Goal: Information Seeking & Learning: Learn about a topic

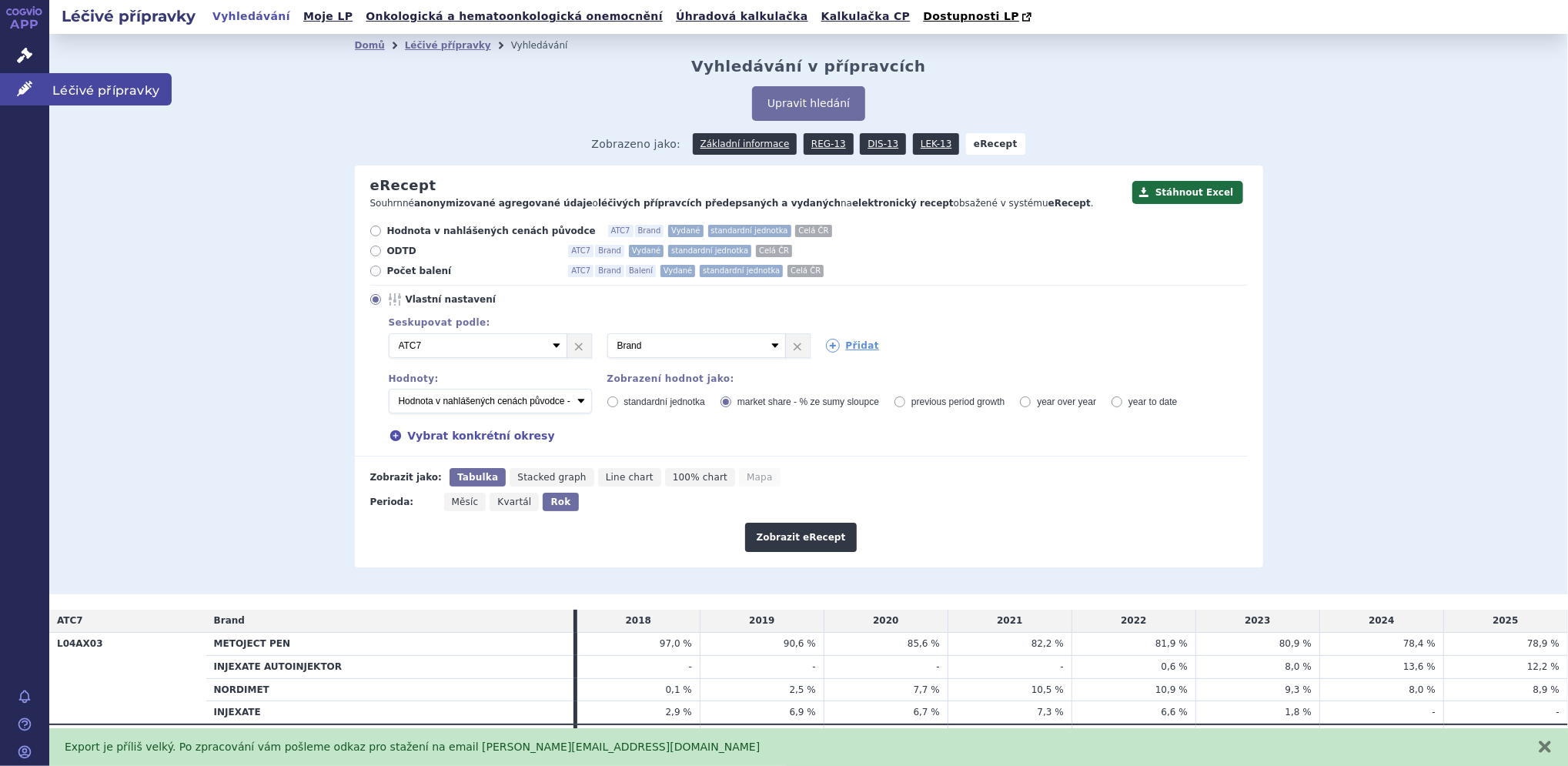
click at [19, 90] on icon at bounding box center [24, 89] width 15 height 15
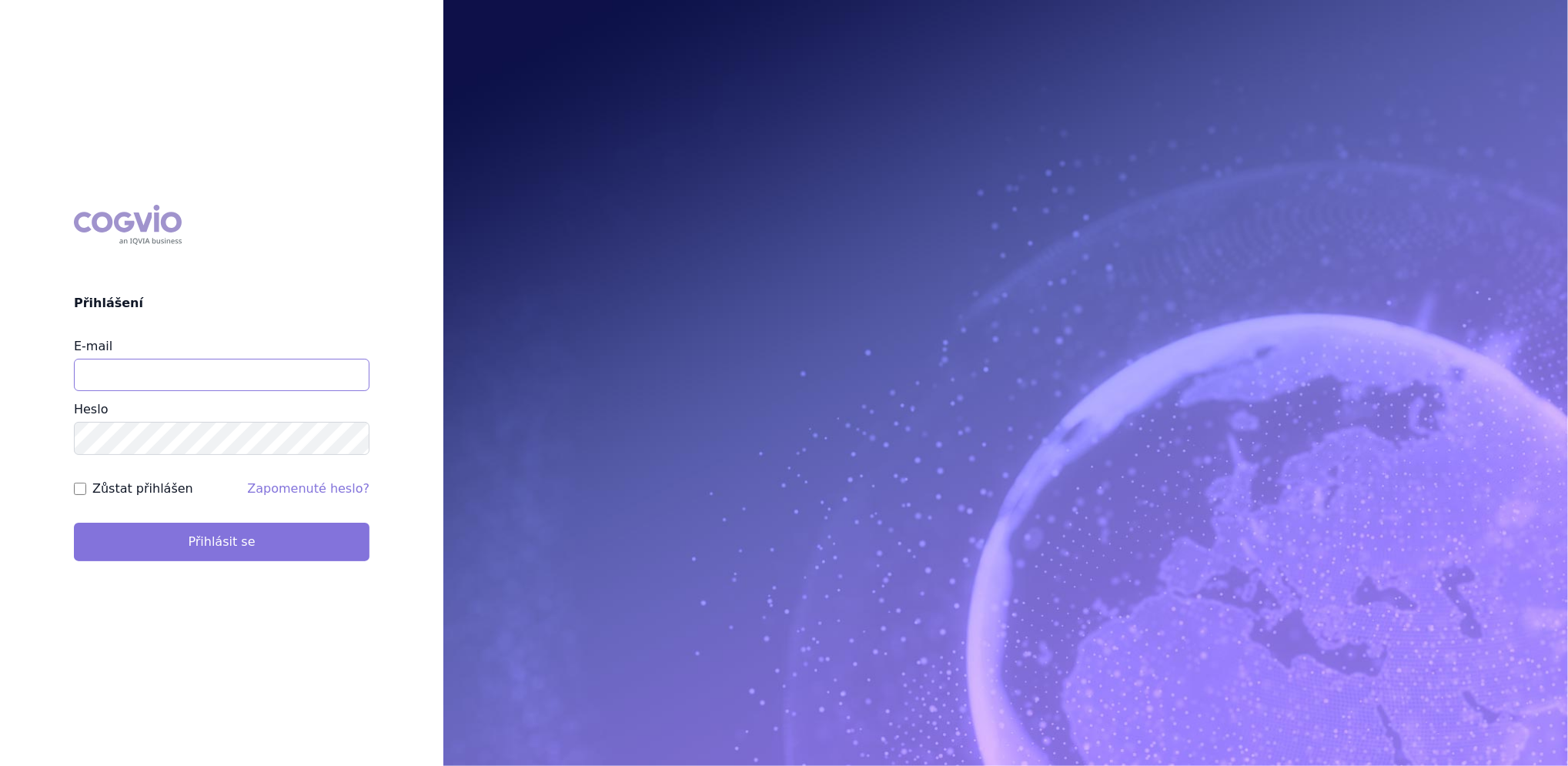
type input "[PERSON_NAME][EMAIL_ADDRESS][DOMAIN_NAME]"
click at [193, 532] on button "Přihlásit se" at bounding box center [221, 542] width 295 height 39
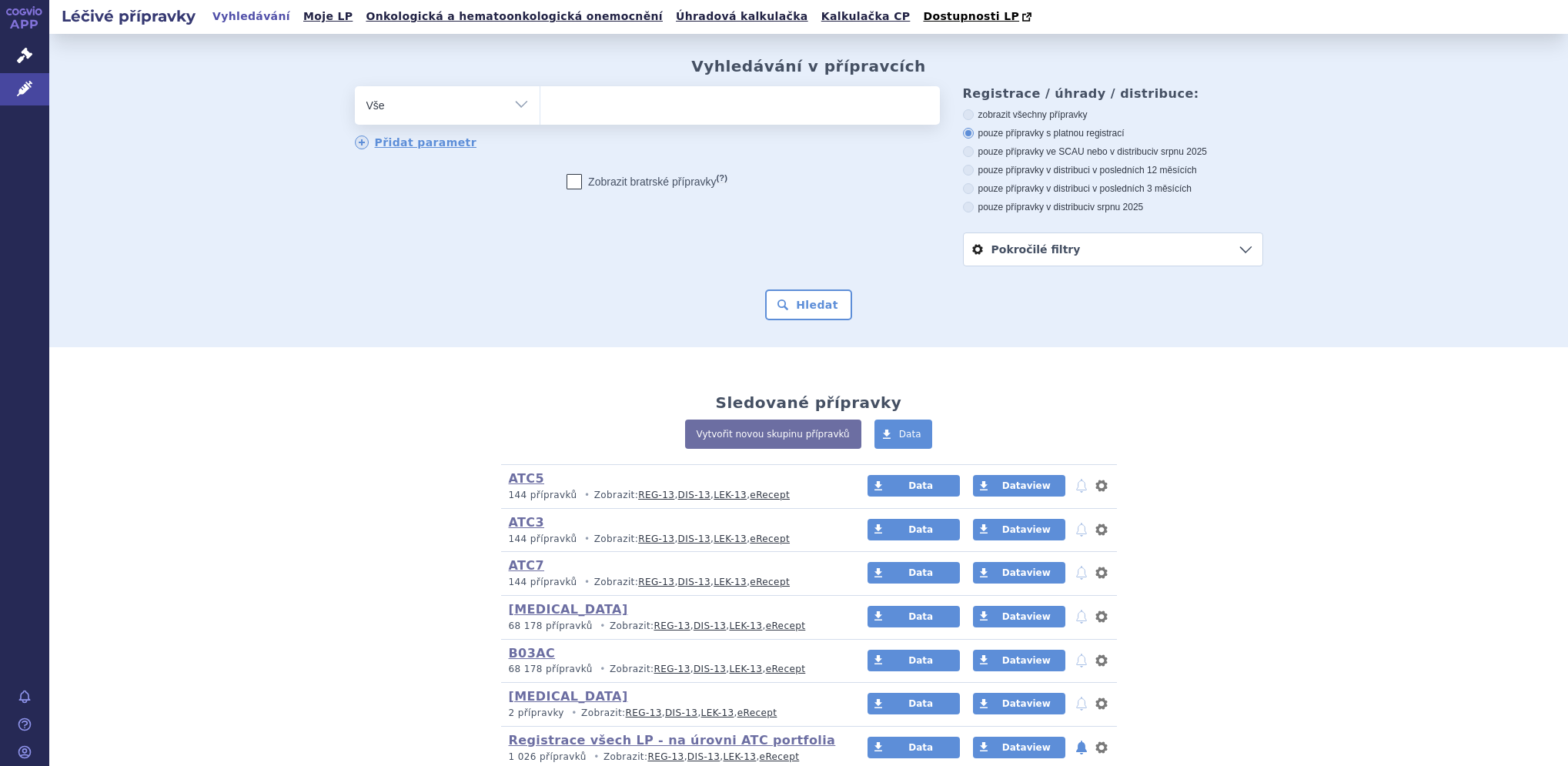
click at [580, 107] on ul at bounding box center [739, 102] width 400 height 32
click at [540, 107] on select at bounding box center [539, 105] width 1 height 39
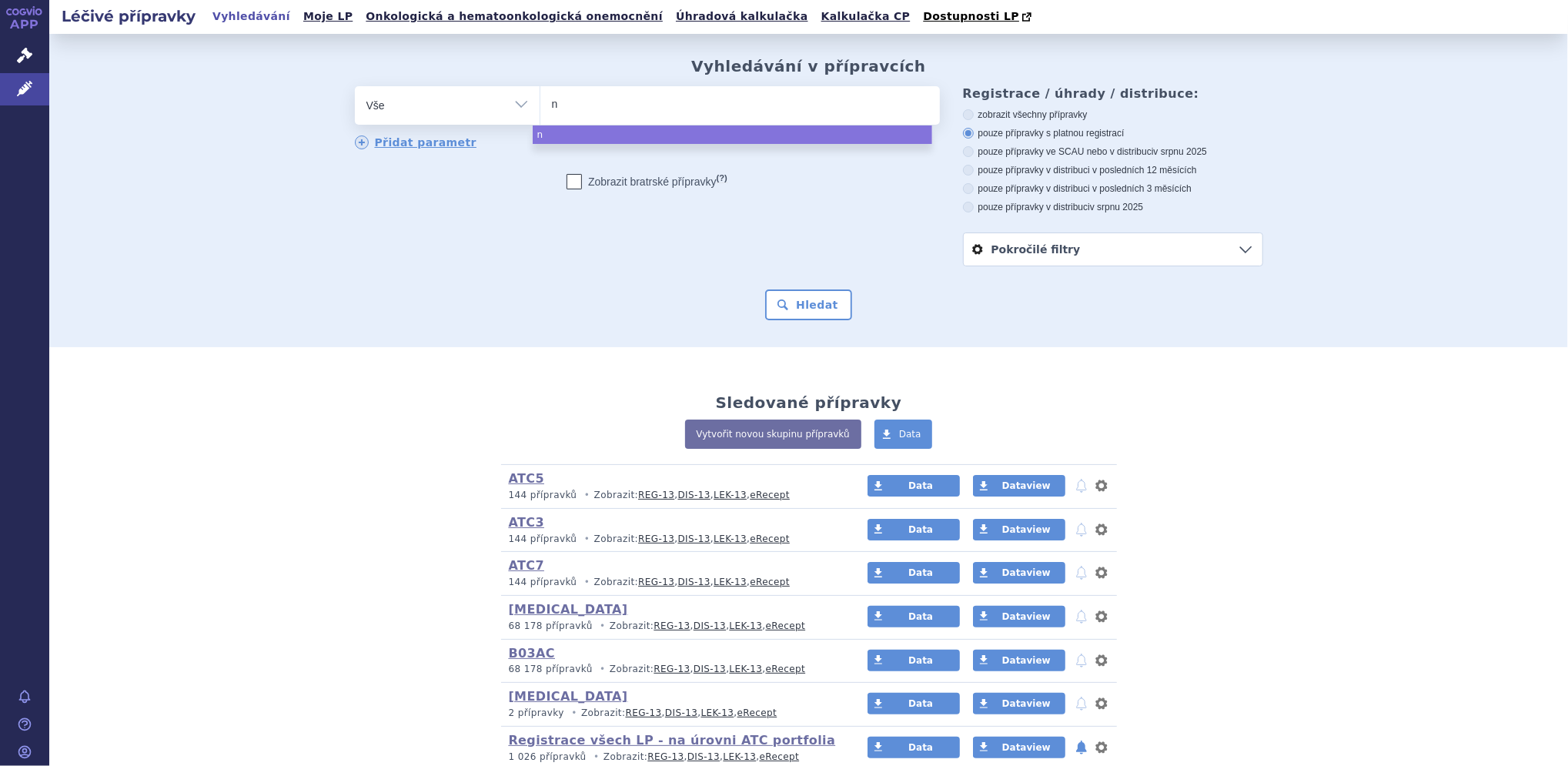
type input "no"
type input "nor"
type input "nordi"
type input "nordim"
type input "nordimet"
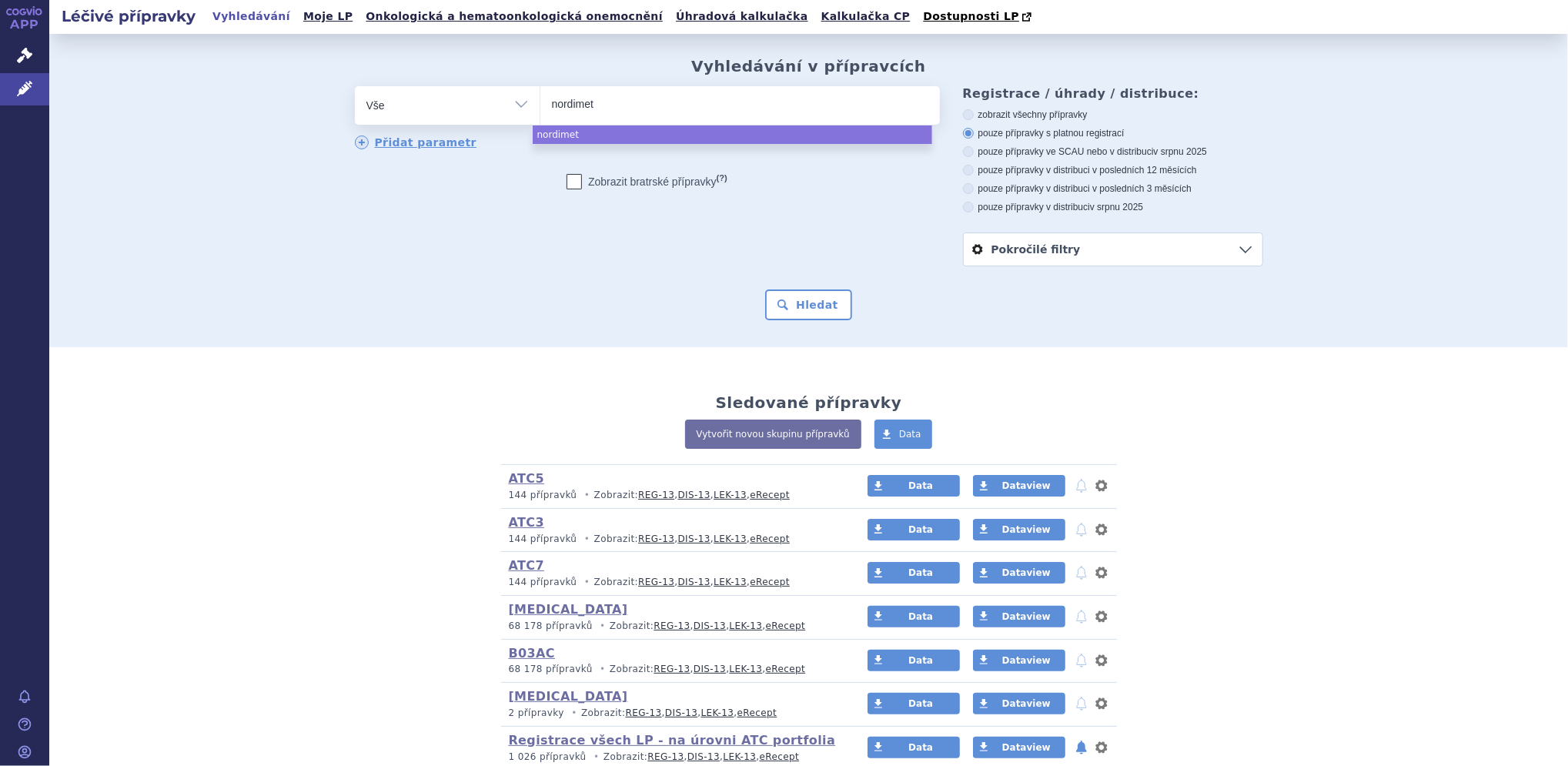
select select "nordimet"
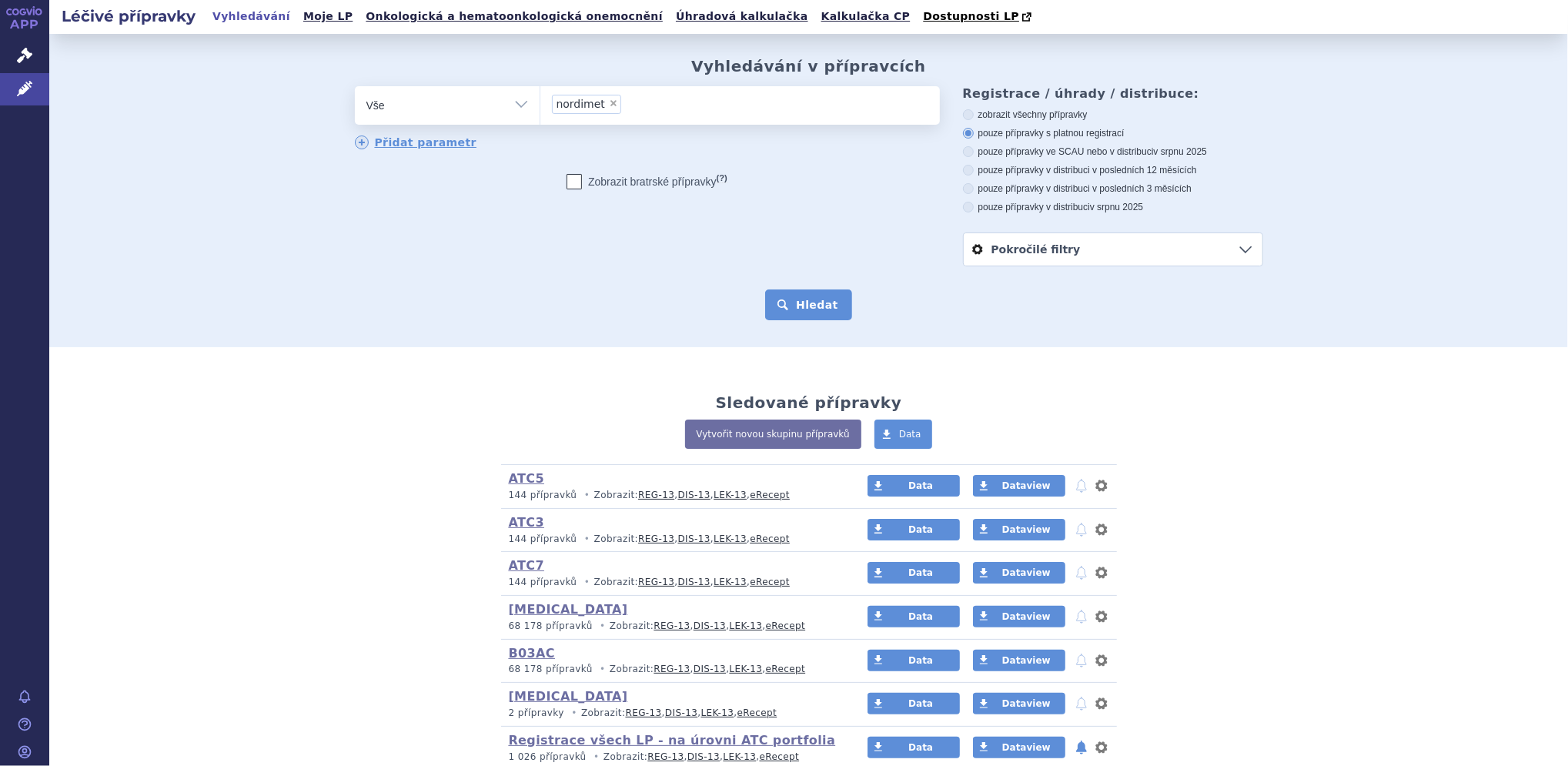
click at [780, 303] on button "Hledat" at bounding box center [809, 305] width 87 height 31
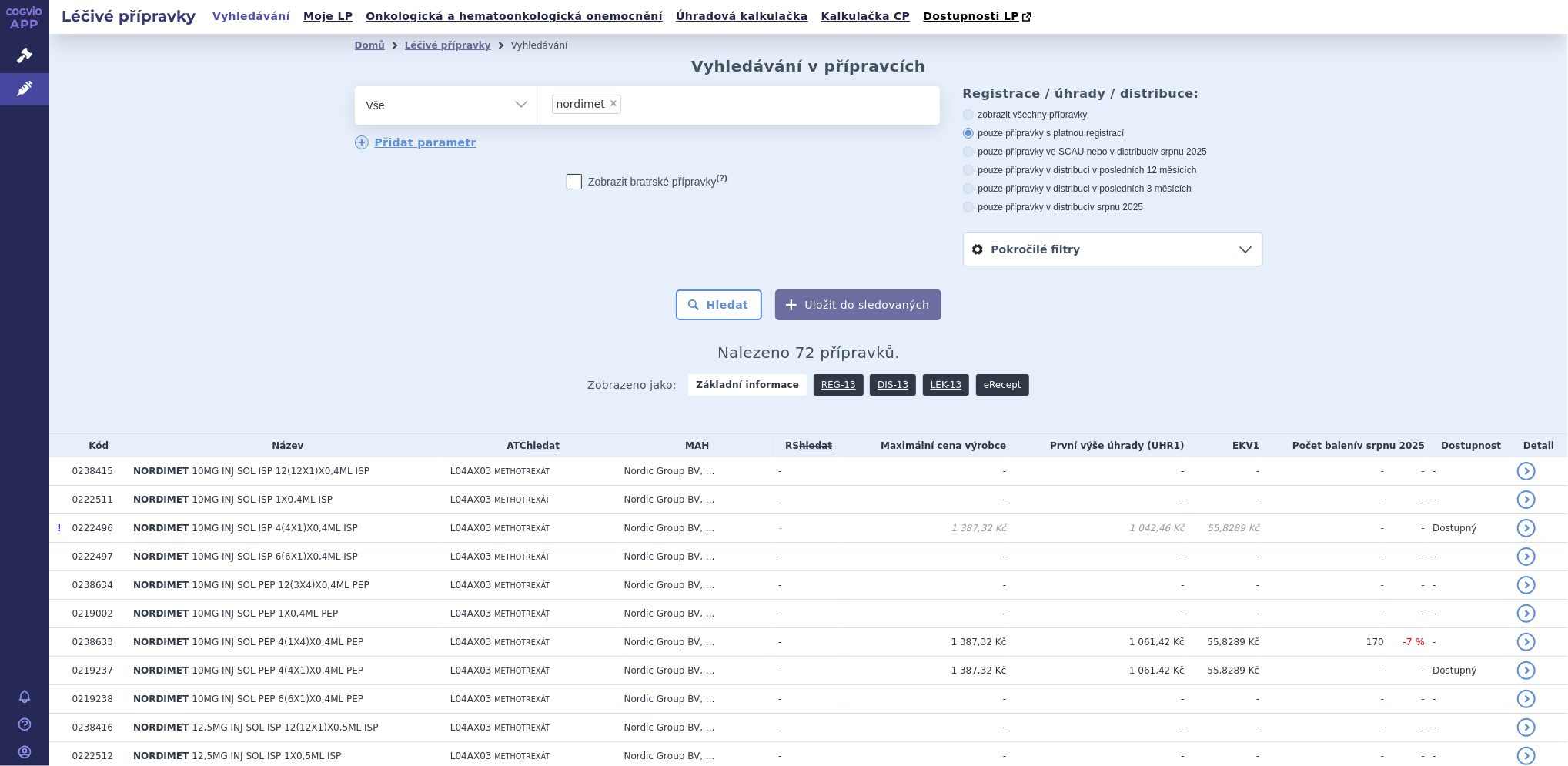
click at [980, 379] on link "eRecept" at bounding box center [1002, 385] width 53 height 21
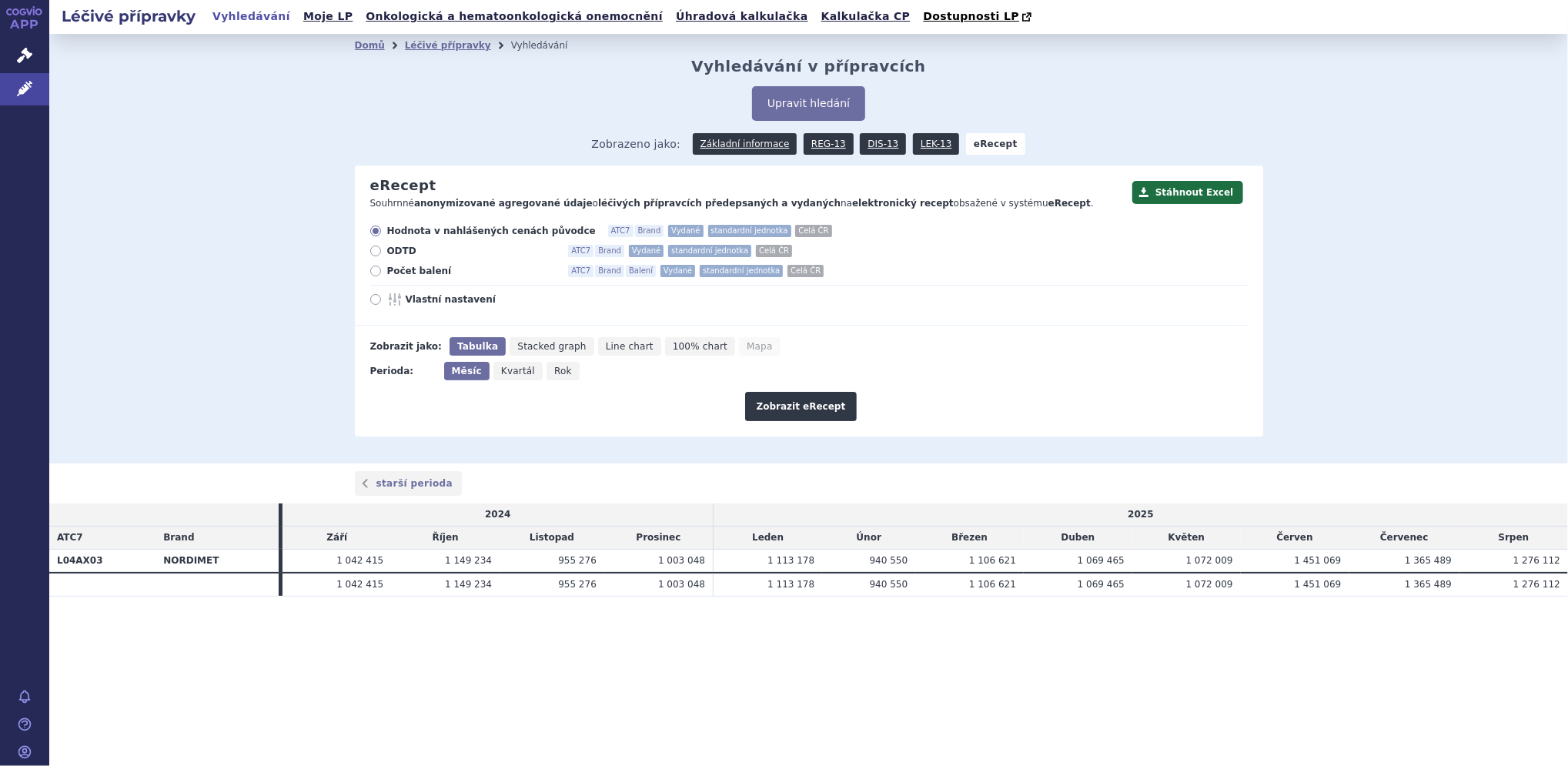
click at [378, 273] on icon at bounding box center [376, 270] width 11 height 11
click at [378, 273] on input "Počet balení ATC7 Brand Balení Vydané standardní jednotka Celá ČR" at bounding box center [377, 273] width 10 height 10
radio input "true"
click at [376, 305] on icon at bounding box center [376, 299] width 11 height 11
click at [376, 305] on input "Vlastní nastavení" at bounding box center [377, 301] width 10 height 10
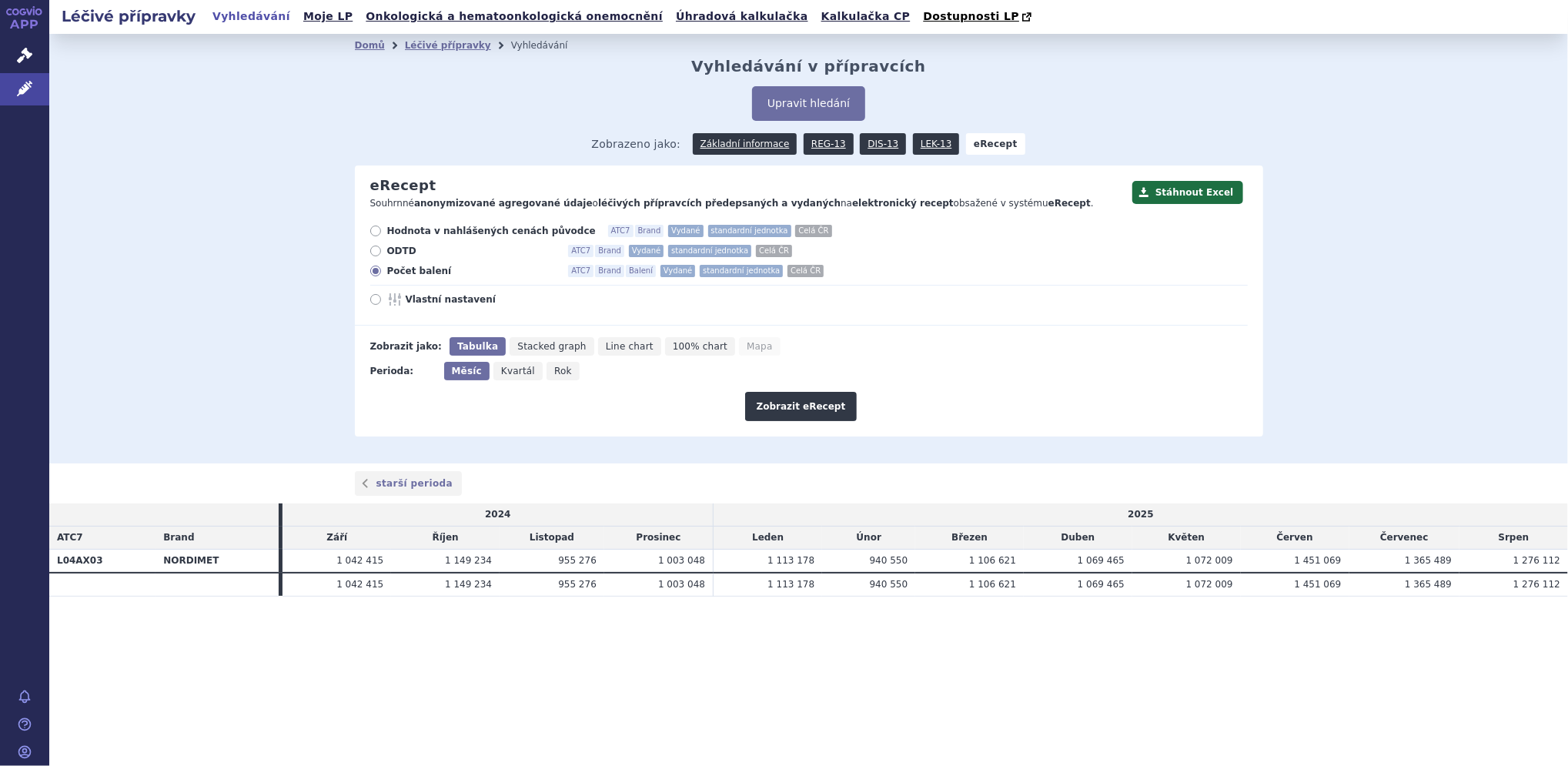
radio input "true"
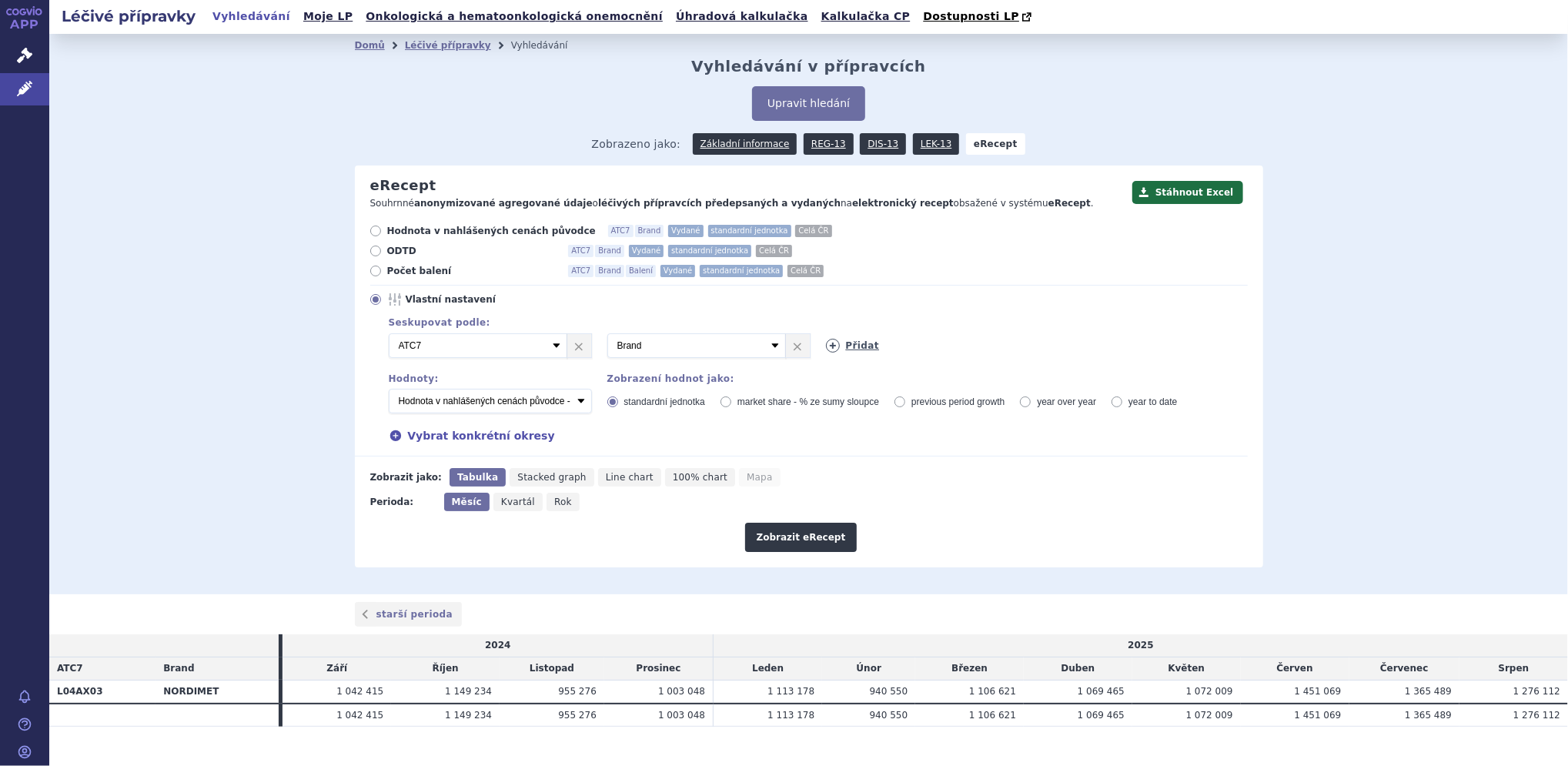
click at [851, 347] on link "Přidat" at bounding box center [853, 346] width 54 height 14
click at [851, 347] on select "Vyberte groupování ATC3 ATC5 ATC7 Brand Balení Síla Forma SÚKL kód MAH VPOIS Re…" at bounding box center [915, 345] width 179 height 24
select select "package"
click at [826, 334] on select "Vyberte groupování ATC3 ATC5 ATC7 Brand Balení Síla Forma SÚKL kód MAH VPOIS Re…" at bounding box center [915, 345] width 179 height 24
click at [453, 397] on select "Počet balení - vydané Hodnota v nahlášených cenách původce - vydané [DIS-13] Ho…" at bounding box center [491, 401] width 203 height 24
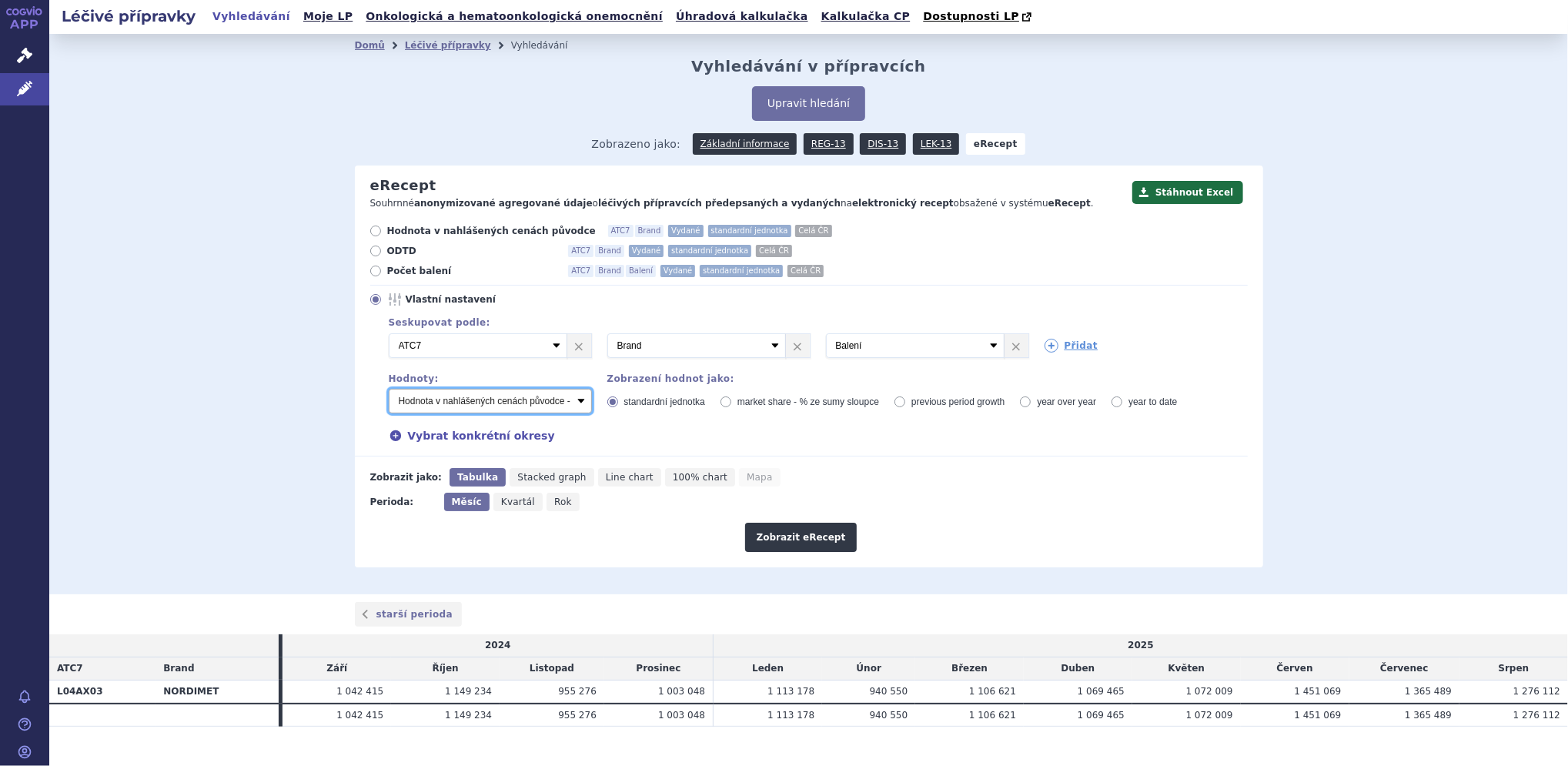
select select "vydanePackages"
click at [389, 389] on select "Počet balení - vydané Hodnota v nahlášených cenách původce - vydané [DIS-13] Ho…" at bounding box center [491, 401] width 203 height 24
click at [456, 403] on select "Počet balení - vydané Hodnota v nahlášených cenách původce - vydané [DIS-13] Ho…" at bounding box center [491, 401] width 203 height 24
click at [789, 537] on button "Zobrazit eRecept" at bounding box center [801, 537] width 112 height 29
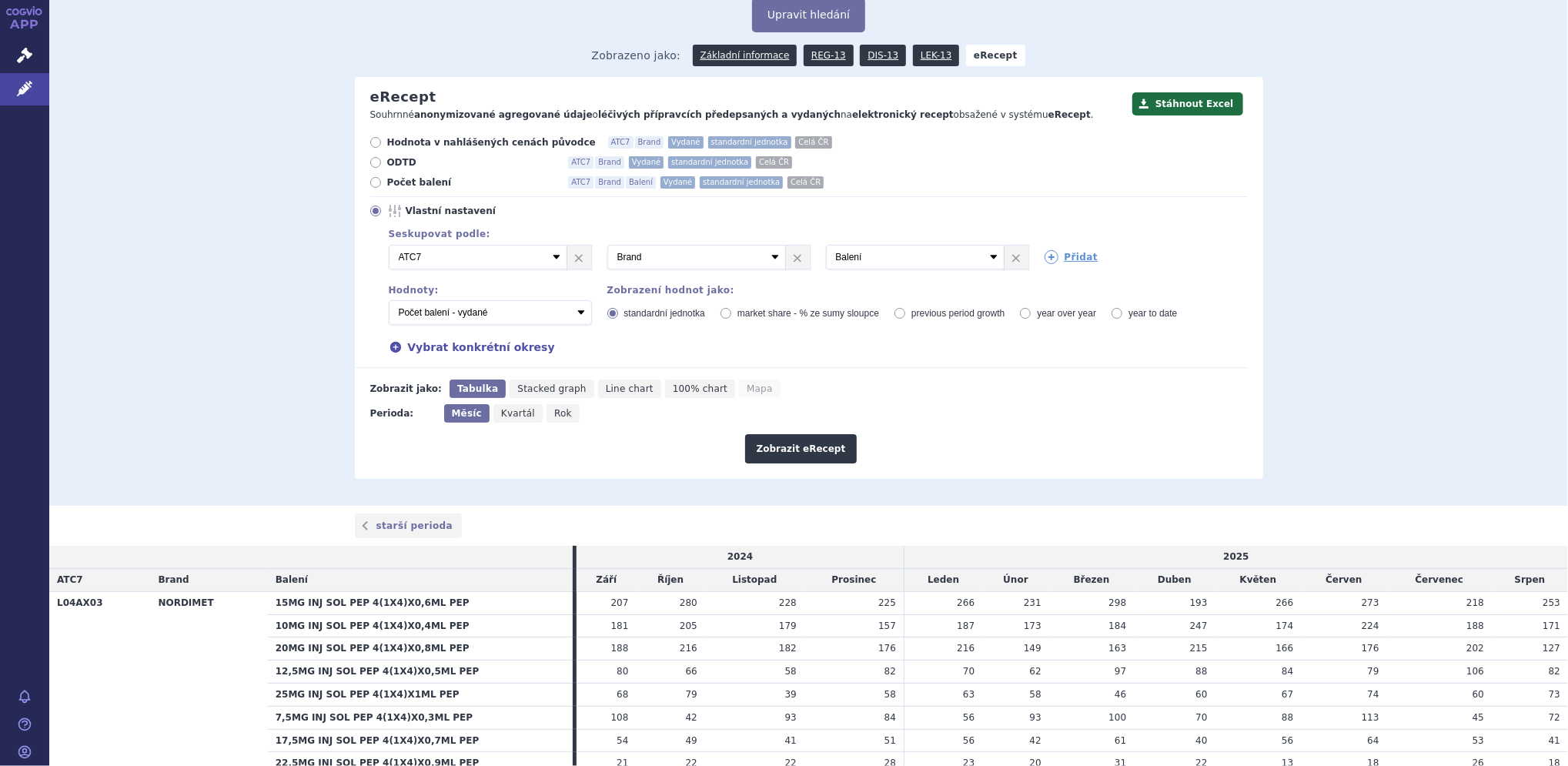
scroll to position [88, 0]
click at [555, 415] on span "Rok" at bounding box center [563, 414] width 17 height 11
click at [547, 415] on input "Rok" at bounding box center [552, 410] width 10 height 10
radio input "true"
click at [769, 445] on button "Zobrazit eRecept" at bounding box center [801, 449] width 112 height 29
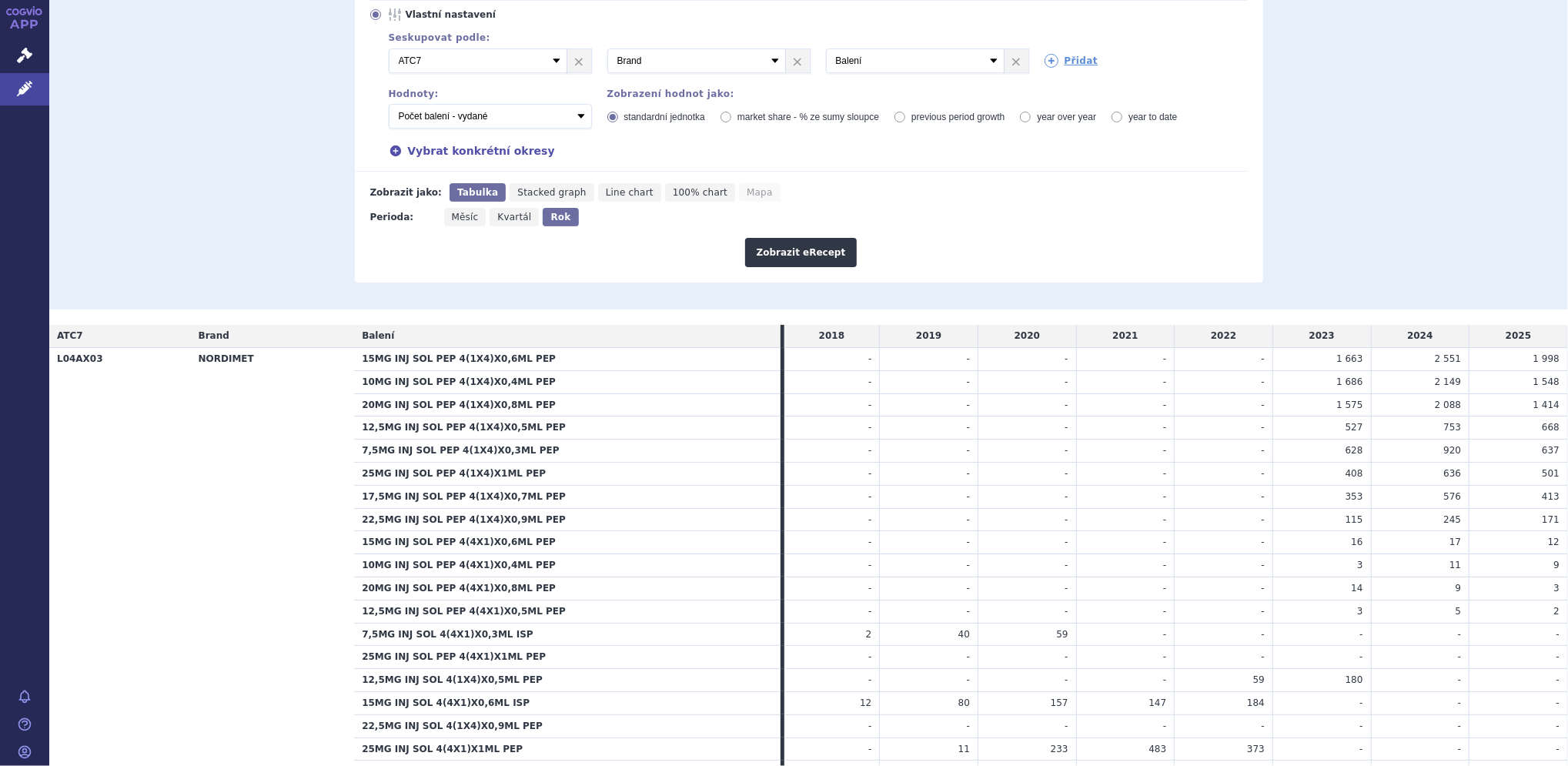
scroll to position [284, 0]
click at [452, 220] on span "Měsíc" at bounding box center [466, 218] width 27 height 11
click at [449, 220] on input "Měsíc" at bounding box center [449, 214] width 10 height 10
radio input "true"
click at [777, 251] on button "Zobrazit eRecept" at bounding box center [801, 254] width 112 height 29
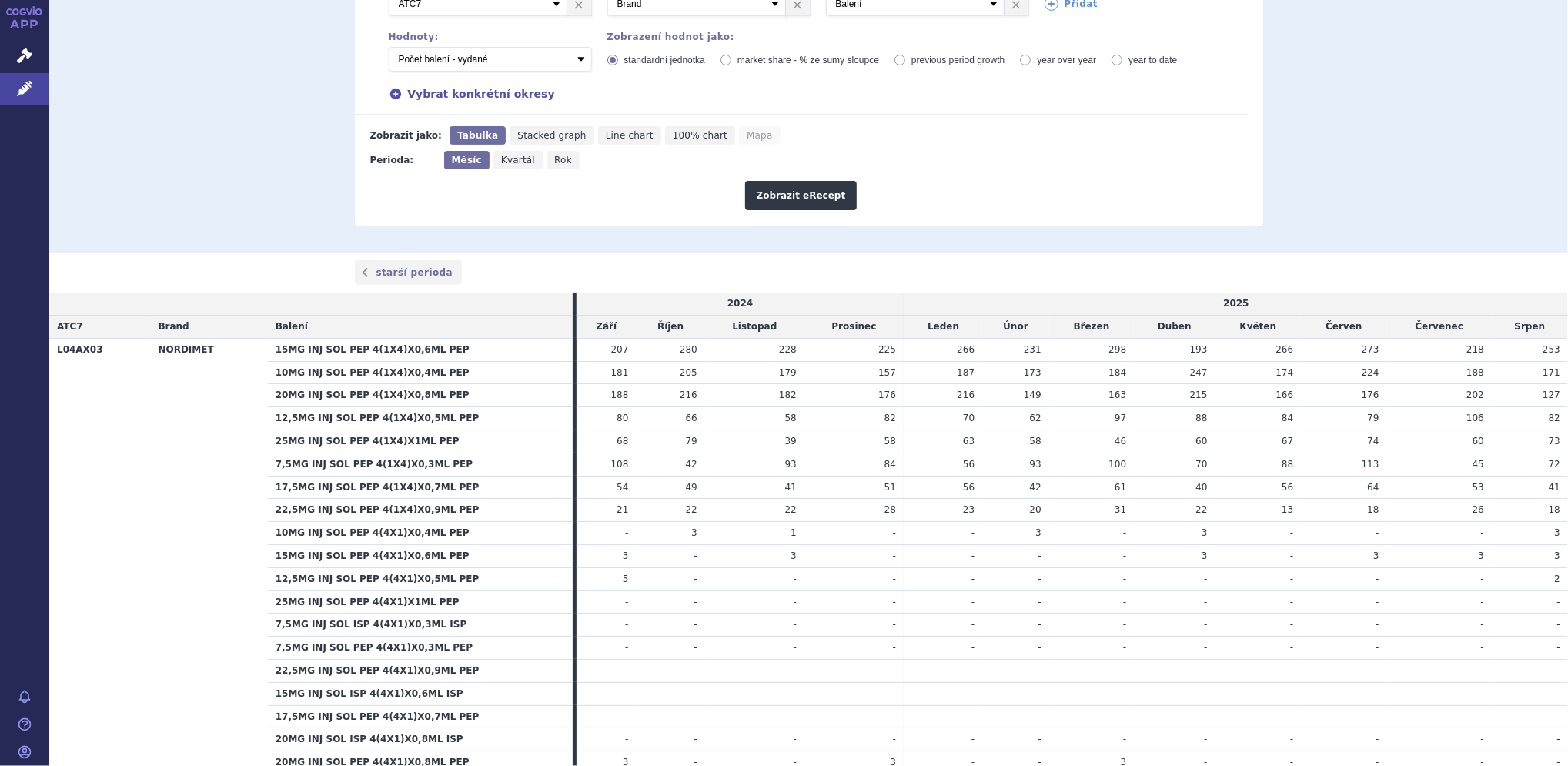
scroll to position [350, 0]
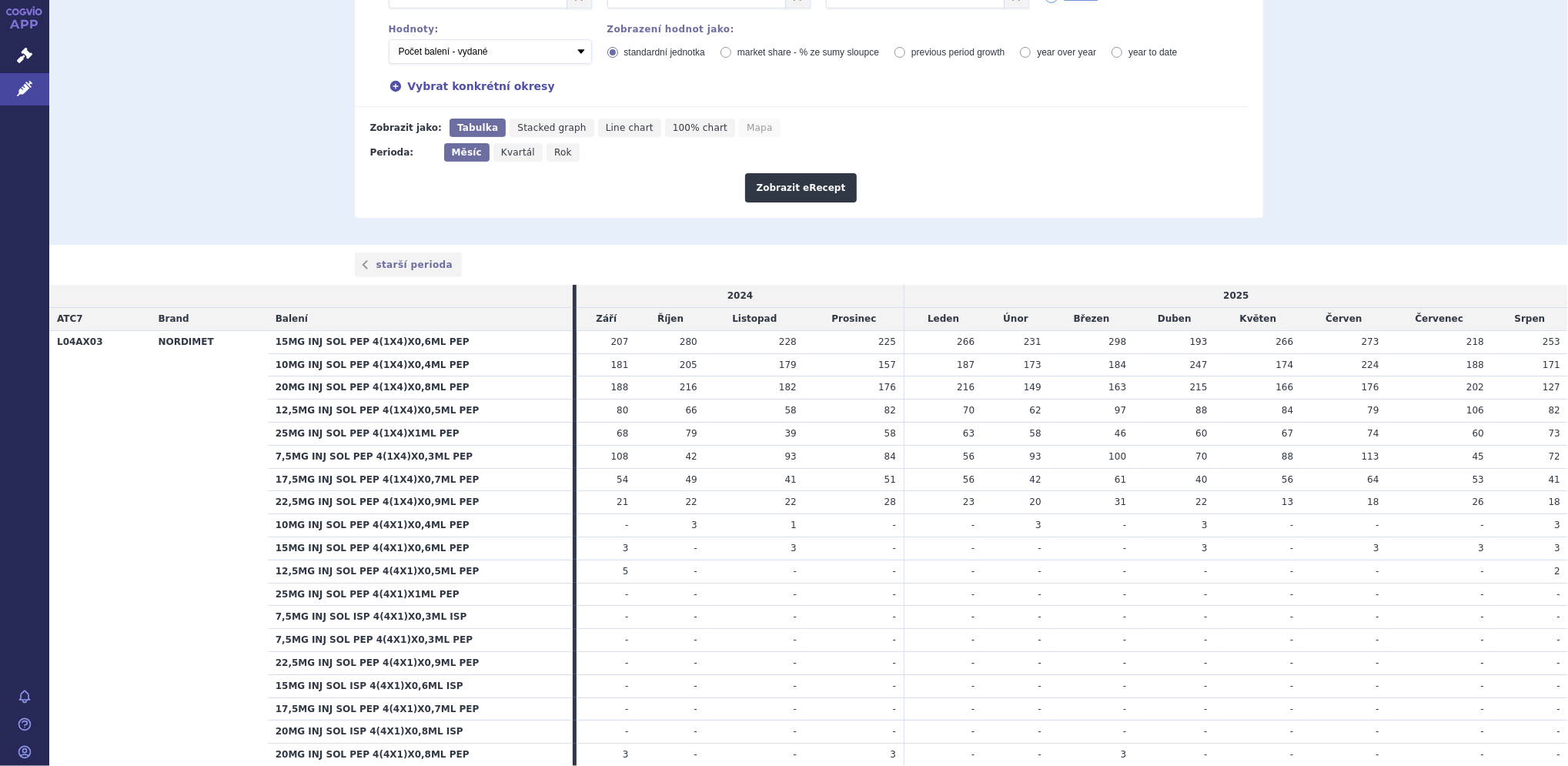
drag, startPoint x: 957, startPoint y: 348, endPoint x: 1535, endPoint y: 337, distance: 578.1
click at [1535, 337] on tr "L04AX03 NORDIMET 15MG INJ SOL PEP 4(1X4)X0,6ML PEP 207 280 228 225 266" at bounding box center [808, 342] width 1519 height 23
click at [968, 366] on span "187" at bounding box center [966, 364] width 17 height 11
drag, startPoint x: 968, startPoint y: 366, endPoint x: 1548, endPoint y: 373, distance: 580.0
click at [1548, 373] on tr "10MG INJ SOL PEP 4(1X4)X0,4ML PEP 181 205 179 157 187" at bounding box center [808, 365] width 1519 height 23
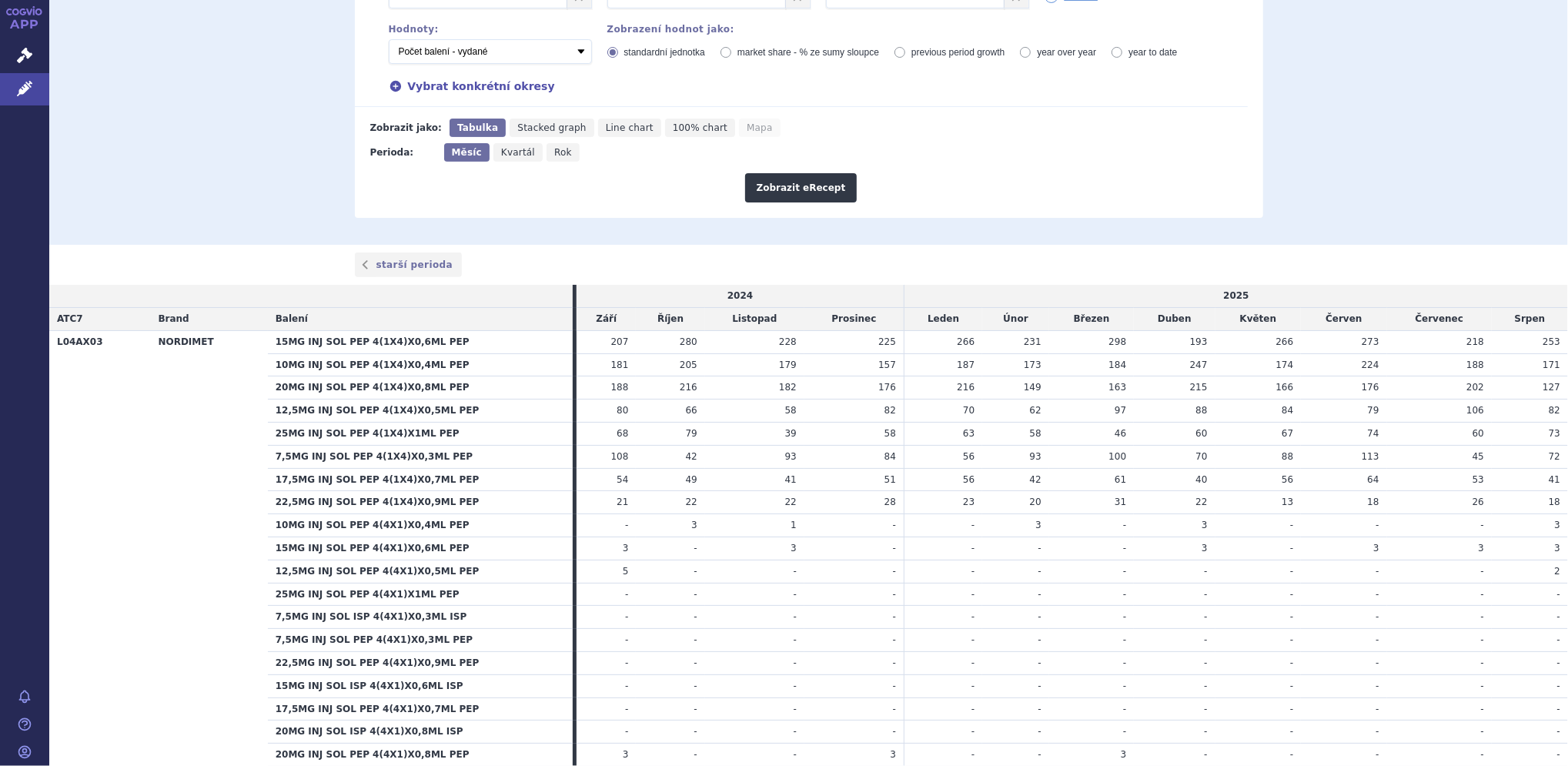
drag, startPoint x: 964, startPoint y: 388, endPoint x: 1512, endPoint y: 393, distance: 548.0
click at [1512, 393] on tr "20MG INJ SOL PEP 4(1X4)X0,8ML PEP 188 216 182 176 216" at bounding box center [808, 388] width 1519 height 23
drag, startPoint x: 964, startPoint y: 414, endPoint x: 1545, endPoint y: 409, distance: 581.0
click at [1545, 409] on tr "12,5MG INJ SOL PEP 4(1X4)X0,5ML PEP 80 66 58 82 70" at bounding box center [808, 412] width 1519 height 23
click at [966, 485] on td "56" at bounding box center [943, 480] width 78 height 23
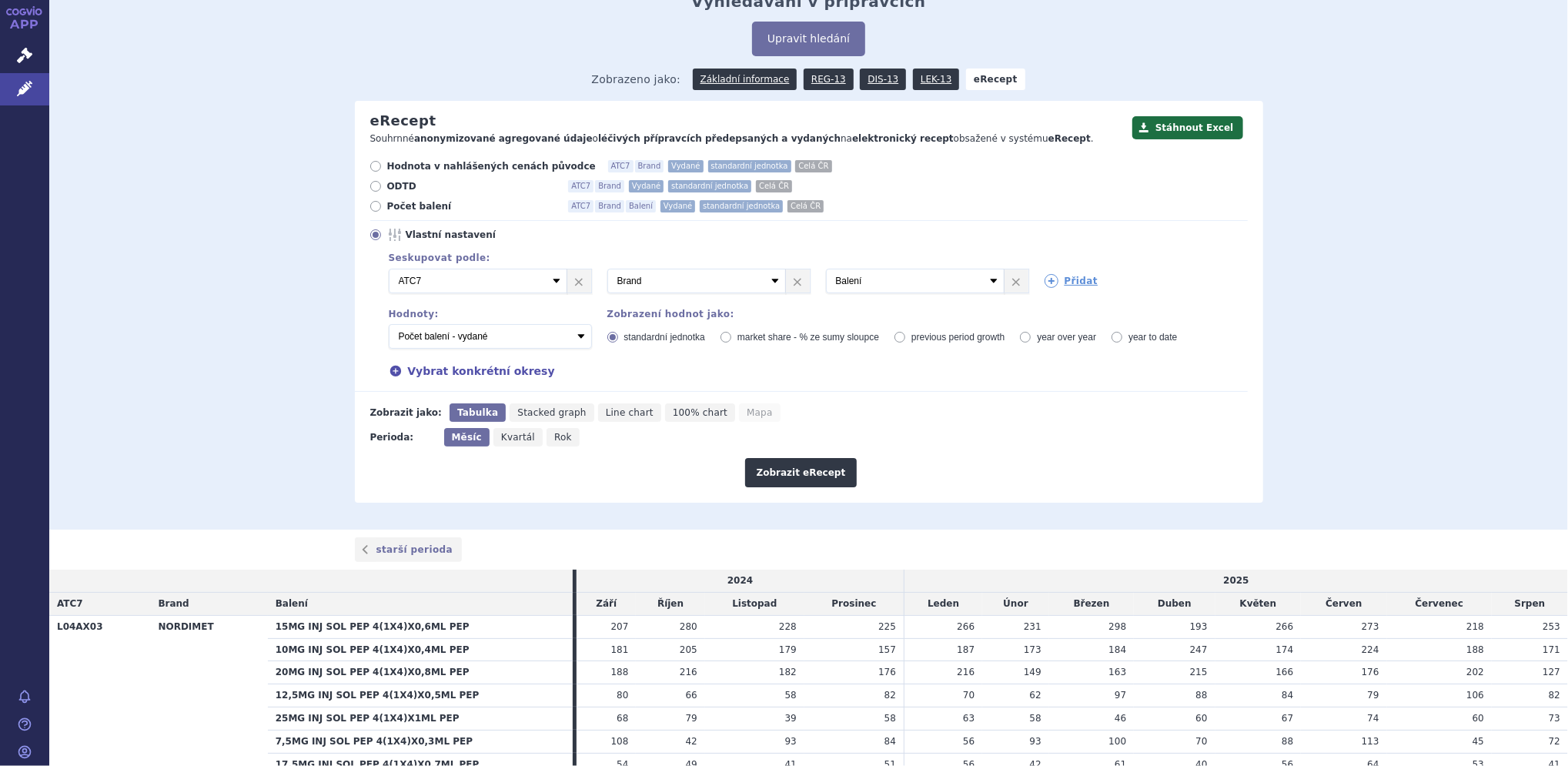
scroll to position [63, 0]
click at [371, 213] on icon at bounding box center [376, 207] width 11 height 11
click at [372, 213] on input "Počet balení ATC7 Brand Balení Vydané standardní jednotka Celá ČR" at bounding box center [377, 210] width 10 height 10
radio input "true"
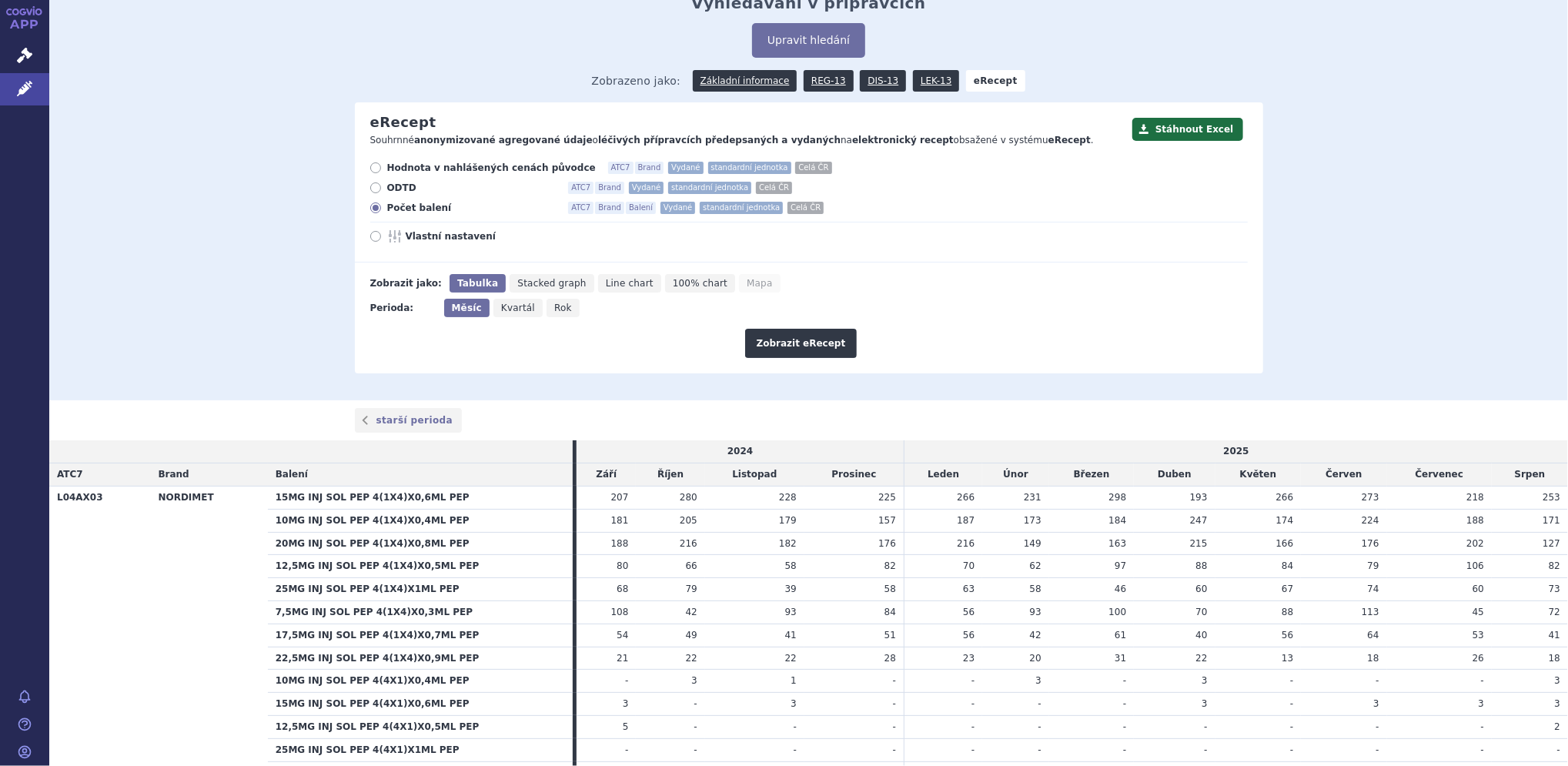
click at [555, 306] on span "Rok" at bounding box center [563, 308] width 17 height 11
click at [550, 306] on input "Rok" at bounding box center [552, 304] width 10 height 10
radio input "true"
click at [397, 237] on icon at bounding box center [396, 236] width 18 height 13
click at [381, 237] on input "Vlastní nastavení" at bounding box center [377, 238] width 10 height 10
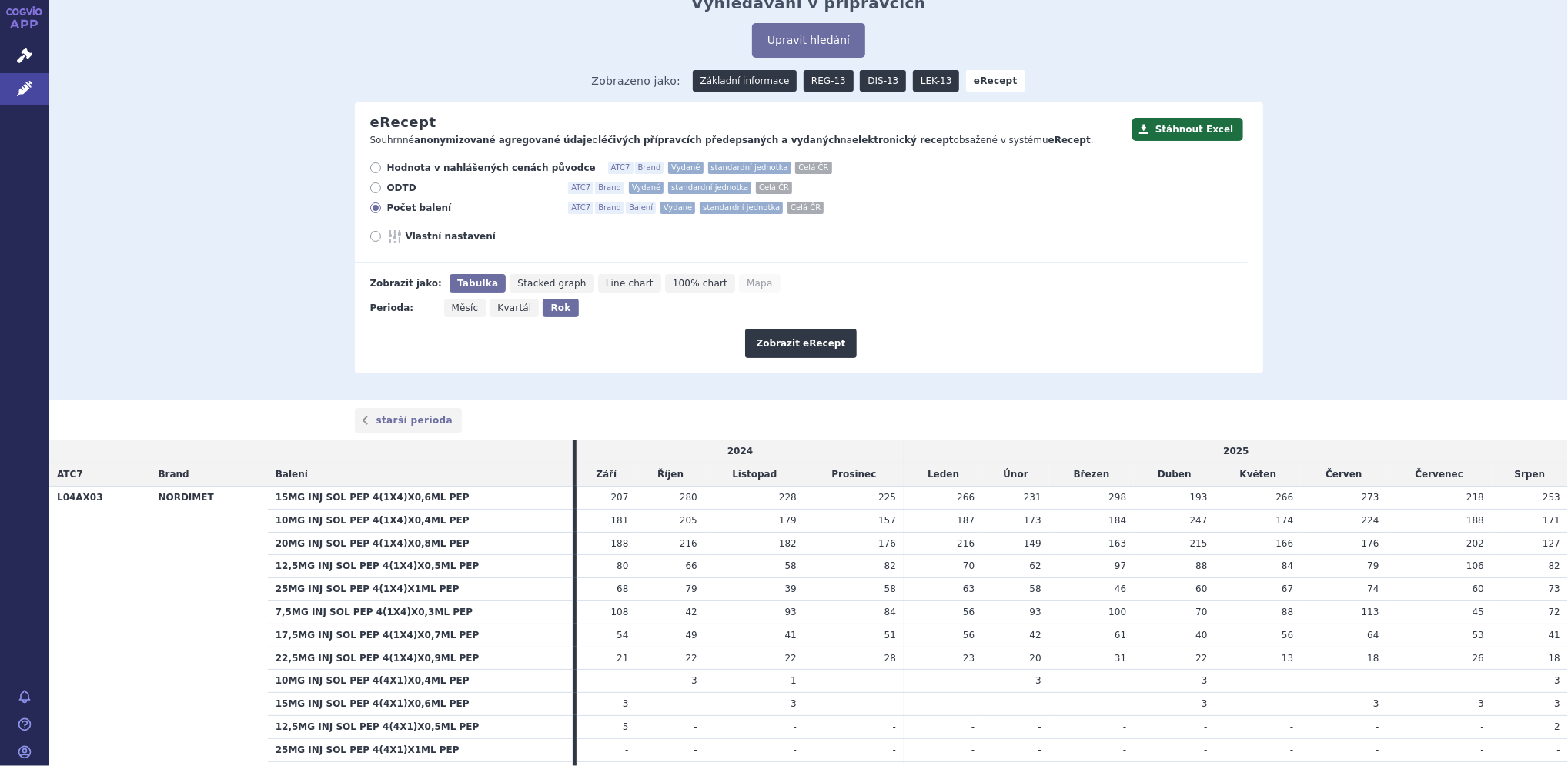
radio input "true"
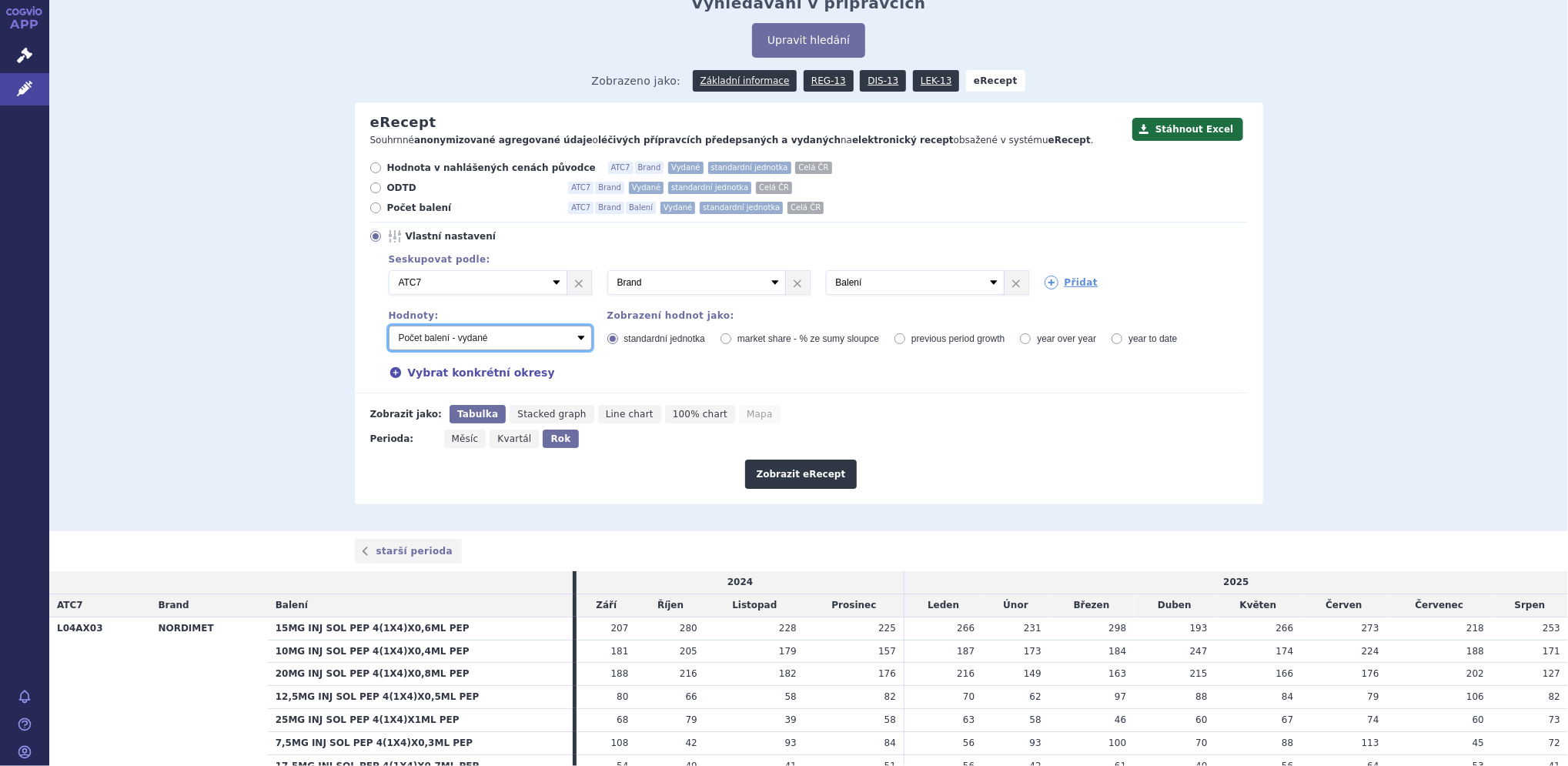
click at [509, 335] on select "Počet balení - vydané Hodnota v nahlášených cenách původce - vydané [DIS-13] Ho…" at bounding box center [491, 337] width 203 height 24
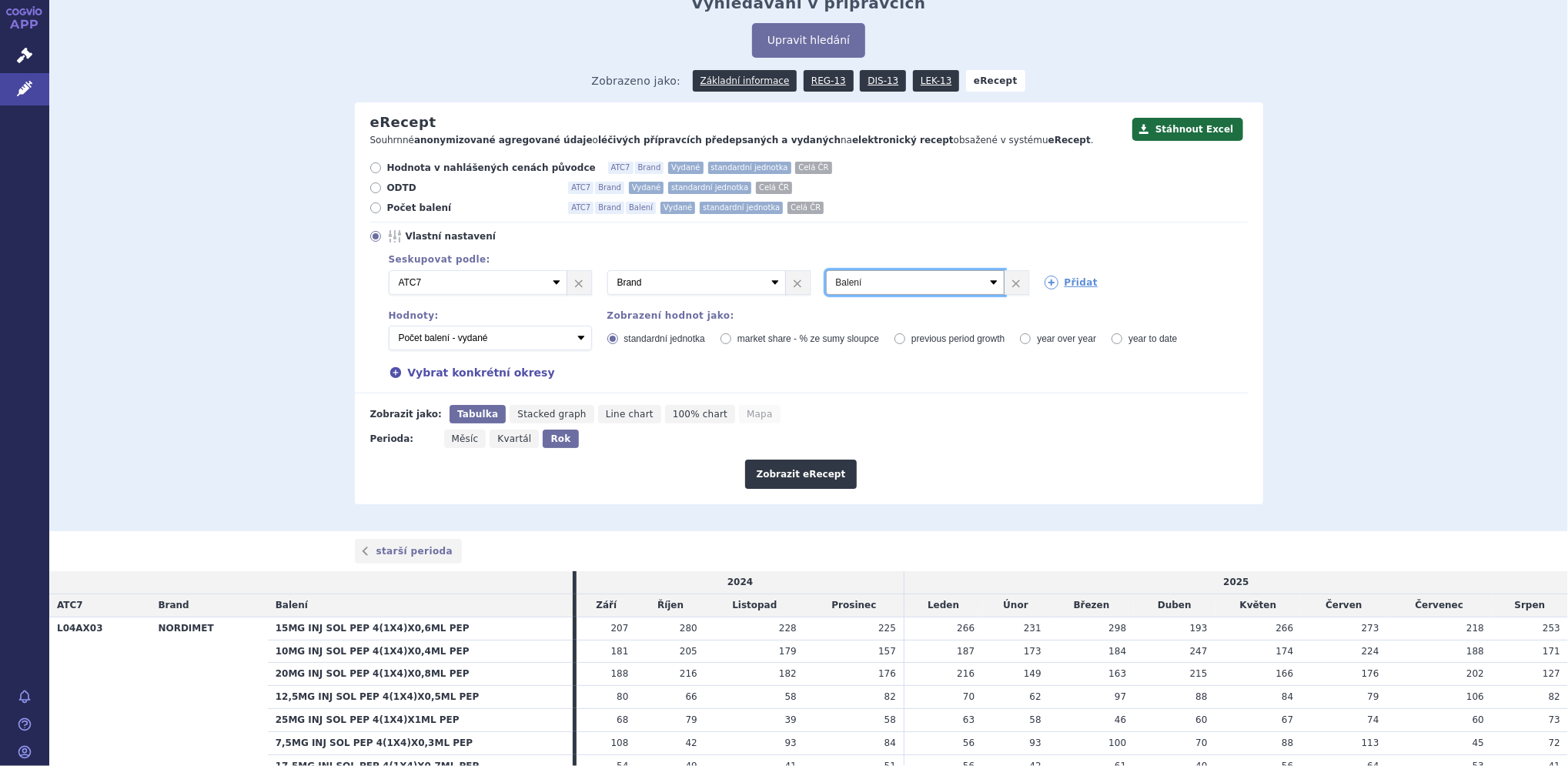
click at [865, 283] on select "Vyberte groupování ATC3 ATC5 ATC7 Brand Balení Síla Forma SÚKL kód MAH VPOIS Re…" at bounding box center [915, 282] width 179 height 24
select select "districtName"
click at [826, 271] on select "Vyberte groupování ATC3 ATC5 ATC7 Brand Balení Síla Forma SÚKL kód MAH VPOIS Re…" at bounding box center [915, 282] width 179 height 24
click at [803, 468] on button "Zobrazit eRecept" at bounding box center [801, 475] width 112 height 29
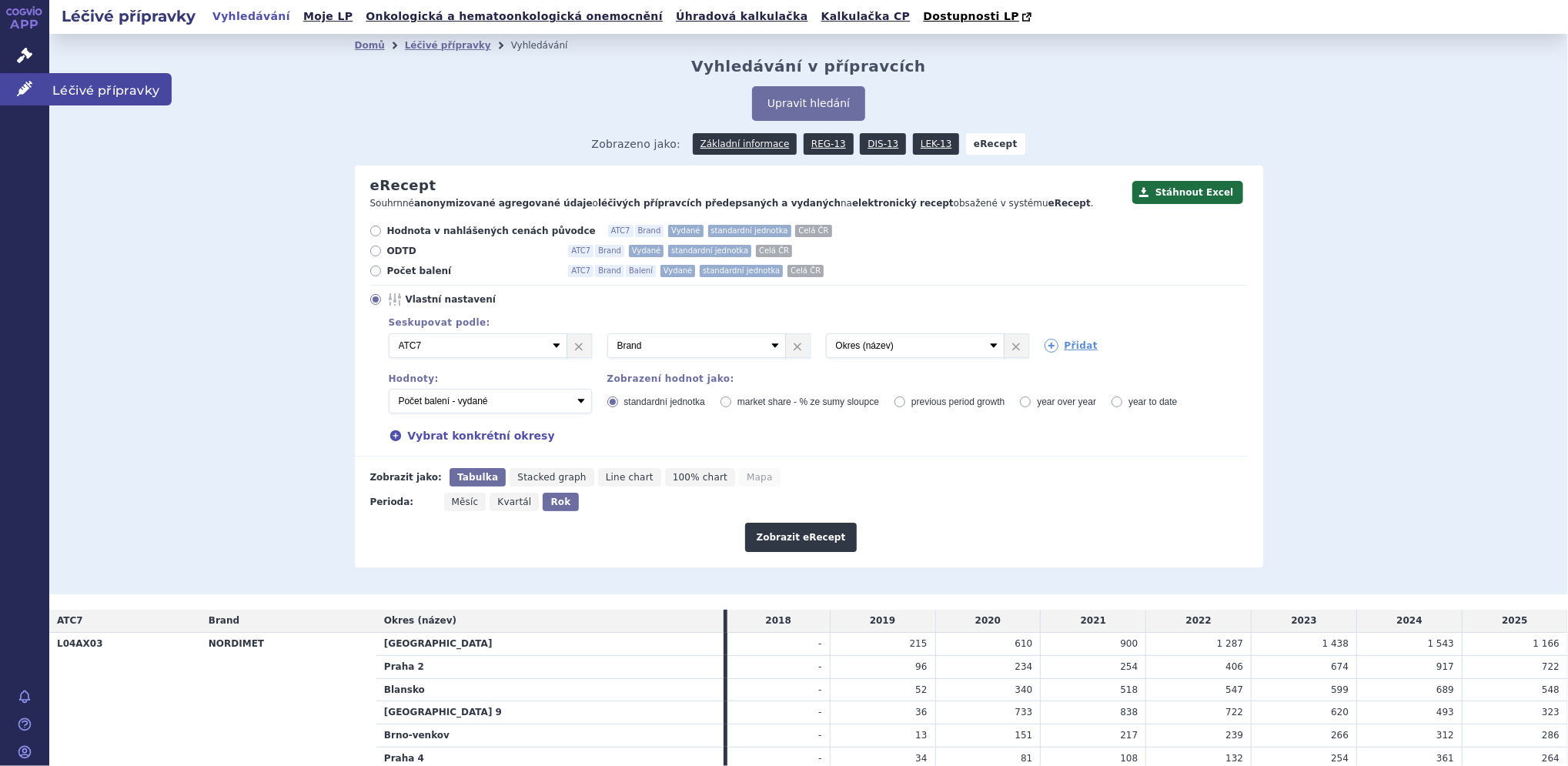
click at [10, 87] on link "Léčivé přípravky" at bounding box center [24, 89] width 49 height 32
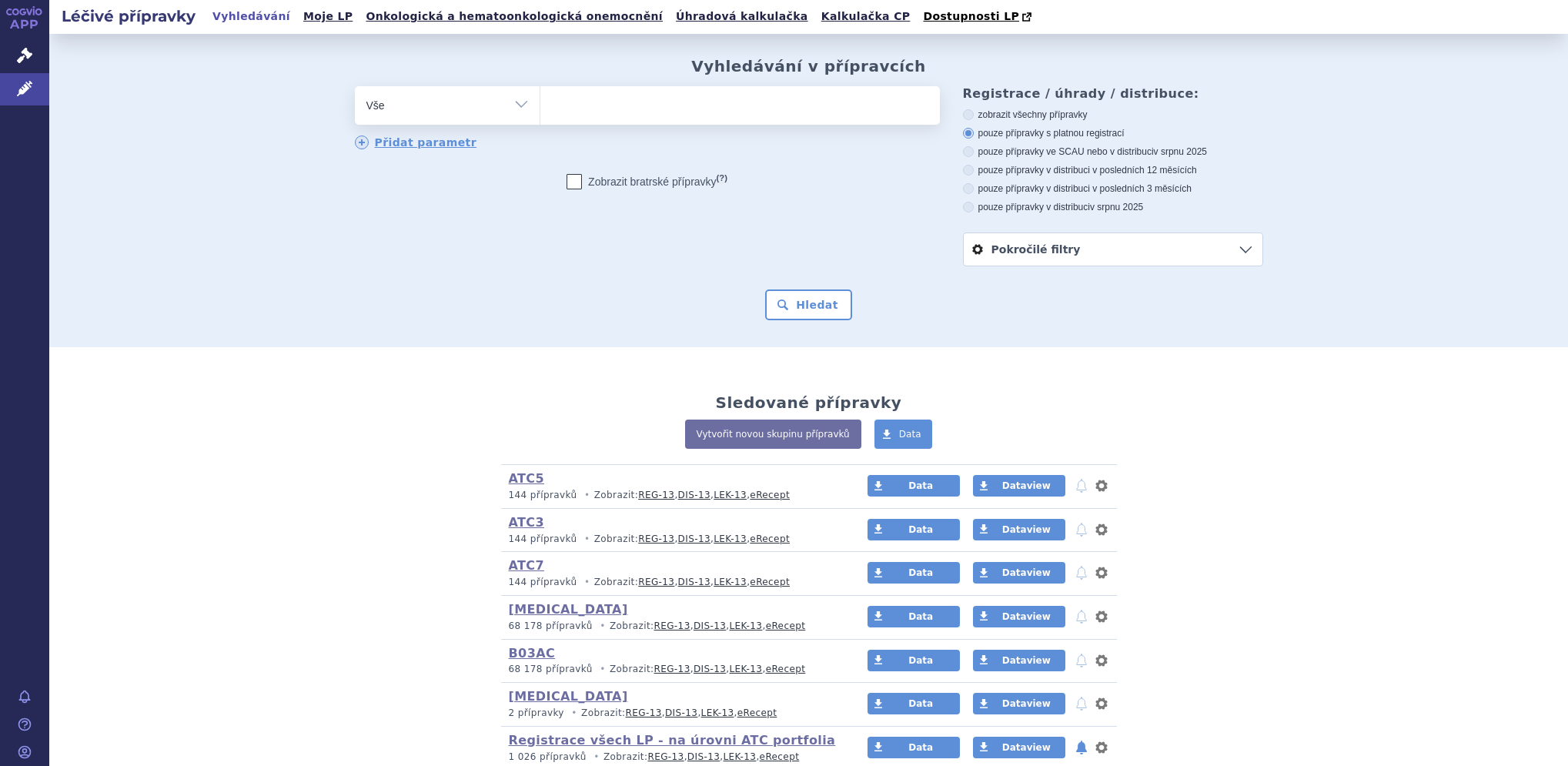
click at [501, 95] on select "Vše Přípravek/SUKL kód MAH VPOIS ATC/Aktivní látka Léková forma Síla" at bounding box center [447, 104] width 185 height 35
select select "filter-product"
click at [355, 87] on select "Vše Přípravek/SUKL kód MAH VPOIS ATC/Aktivní látka Léková forma Síla" at bounding box center [447, 104] width 185 height 35
click at [558, 112] on ul at bounding box center [739, 102] width 400 height 32
click at [540, 112] on select at bounding box center [539, 105] width 1 height 39
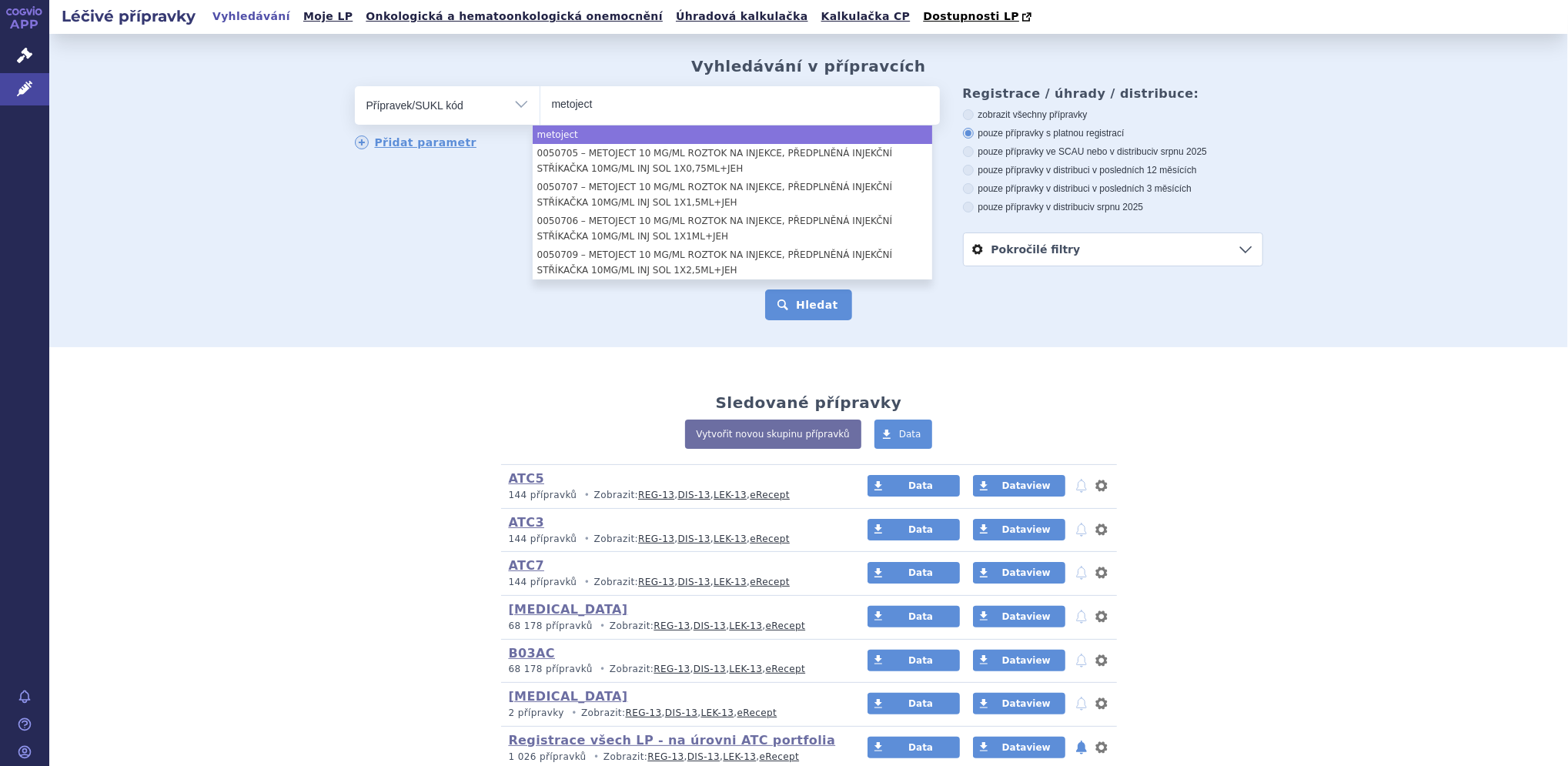
type input "metoject"
select select "metoject"
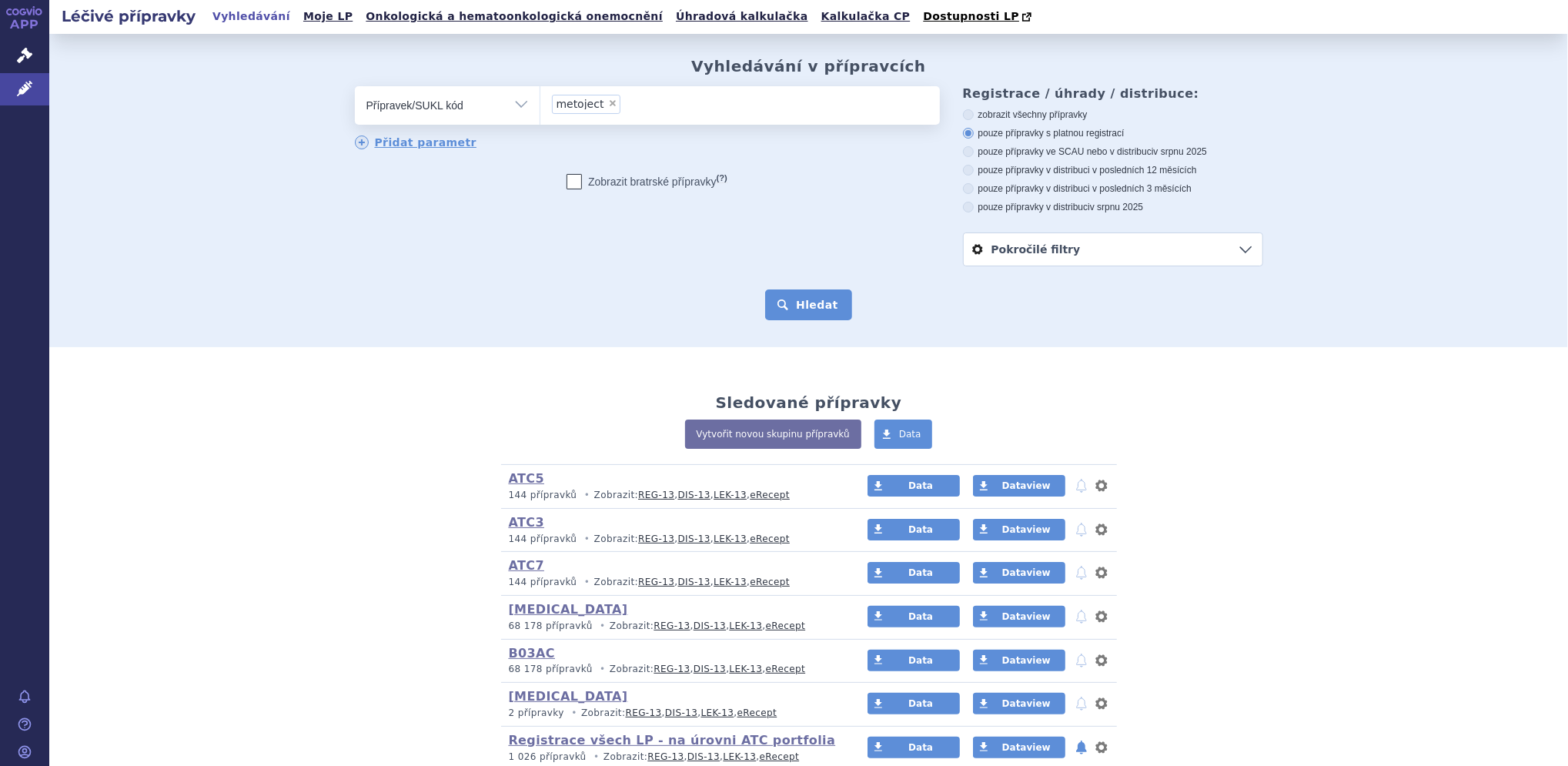
click at [808, 312] on button "Hledat" at bounding box center [809, 305] width 87 height 31
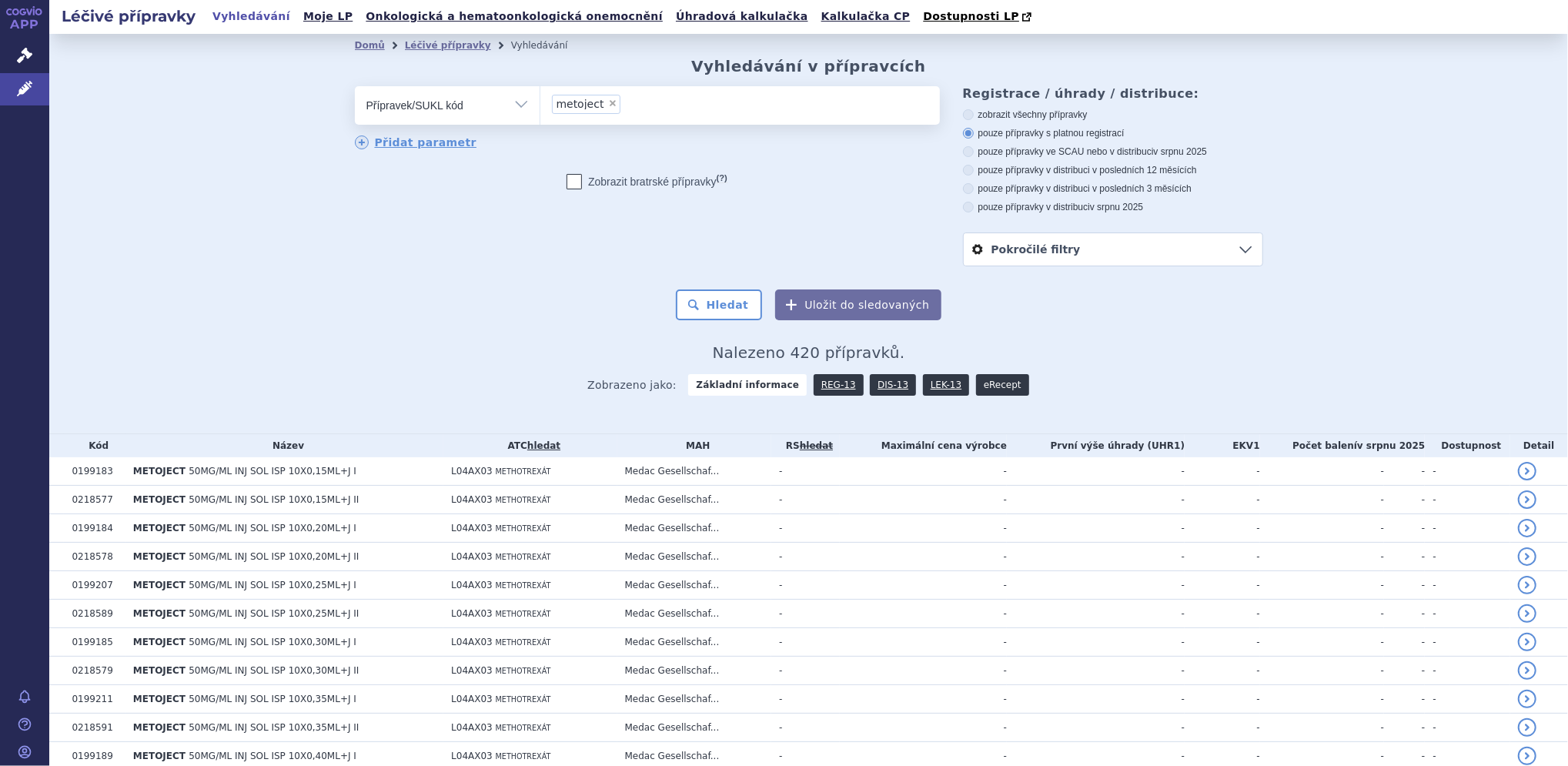
click at [976, 383] on link "eRecept" at bounding box center [1002, 385] width 53 height 21
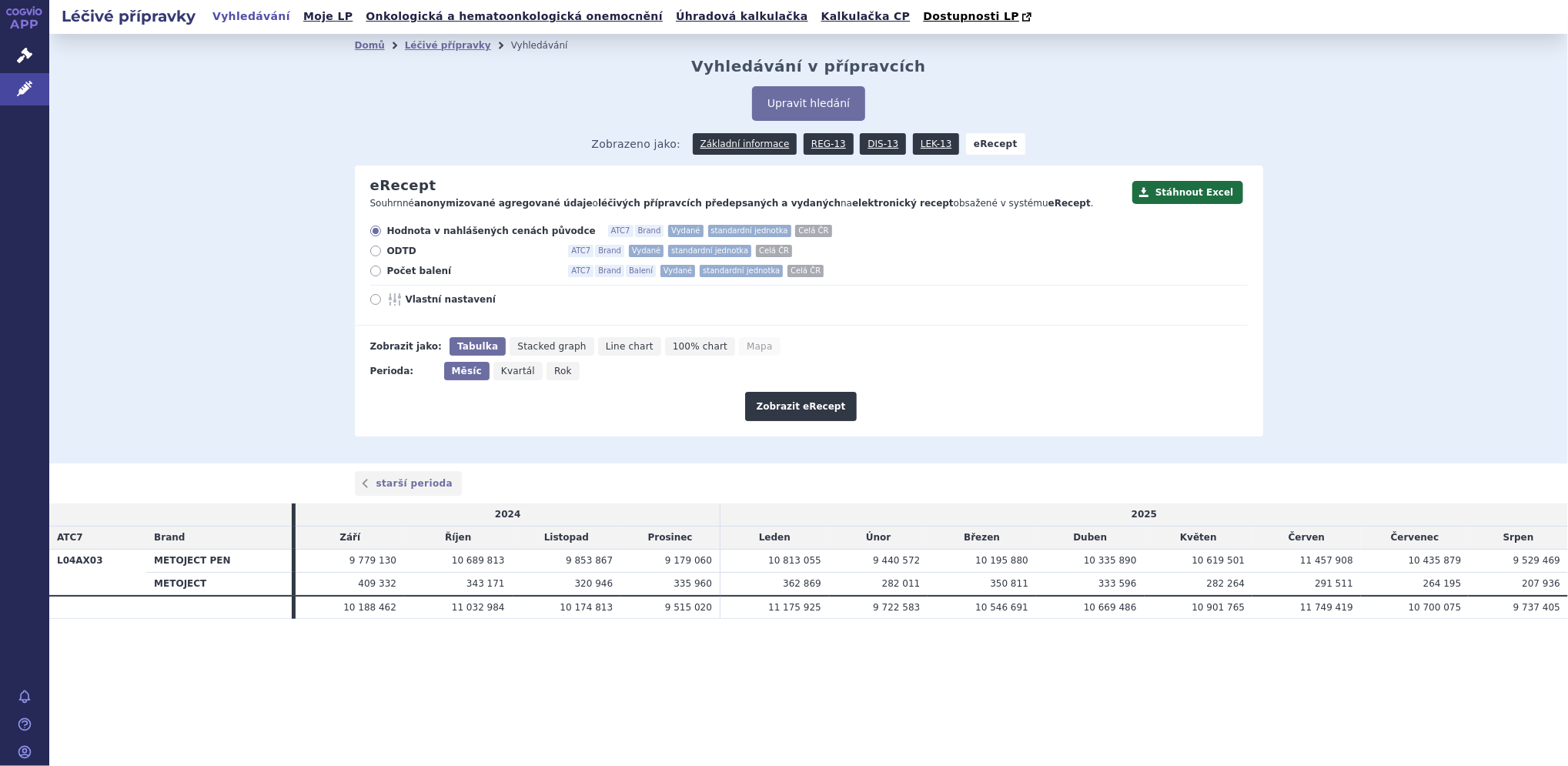
click at [377, 303] on icon at bounding box center [376, 299] width 11 height 11
click at [377, 303] on input "Vlastní nastavení" at bounding box center [377, 301] width 10 height 10
radio input "true"
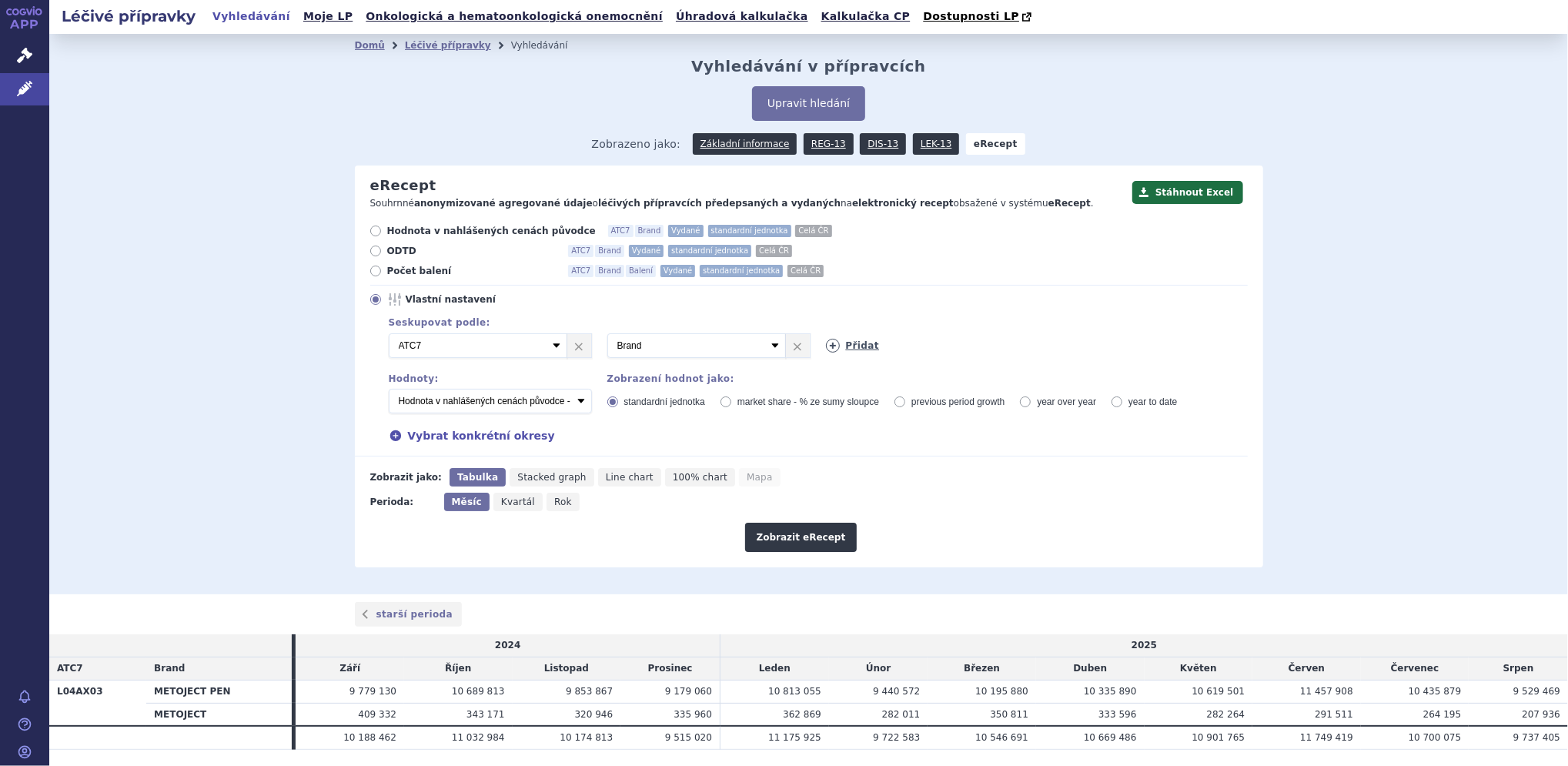
click at [857, 345] on link "Přidat" at bounding box center [853, 346] width 54 height 14
click at [857, 345] on select "Vyberte groupování ATC3 ATC5 ATC7 Brand Balení Síla Forma SÚKL kód MAH VPOIS Re…" at bounding box center [915, 345] width 179 height 24
select select "districtName"
click at [826, 334] on select "Vyberte groupování ATC3 ATC5 ATC7 Brand Balení Síla Forma SÚKL kód MAH VPOIS Re…" at bounding box center [915, 345] width 179 height 24
click at [555, 505] on span "Rok" at bounding box center [563, 502] width 17 height 11
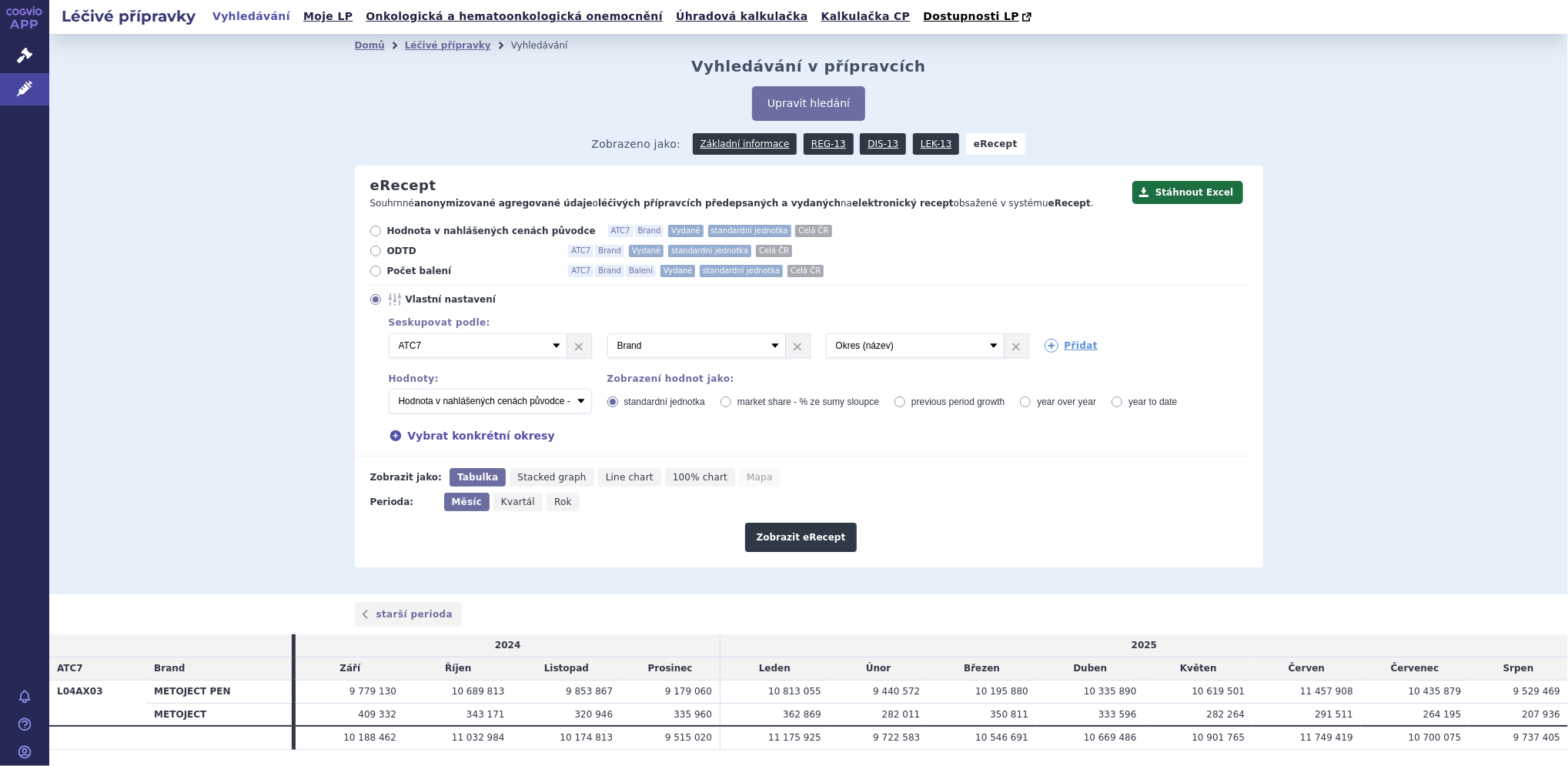
click at [547, 503] on input "Rok" at bounding box center [552, 498] width 10 height 10
radio input "true"
click at [521, 401] on select "Počet balení - vydané Hodnota v nahlášených cenách původce - vydané [DIS-13] Ho…" at bounding box center [491, 401] width 203 height 24
select select "vydanePackages"
click at [389, 389] on select "Počet balení - vydané Hodnota v nahlášených cenách původce - vydané [DIS-13] Ho…" at bounding box center [491, 401] width 203 height 24
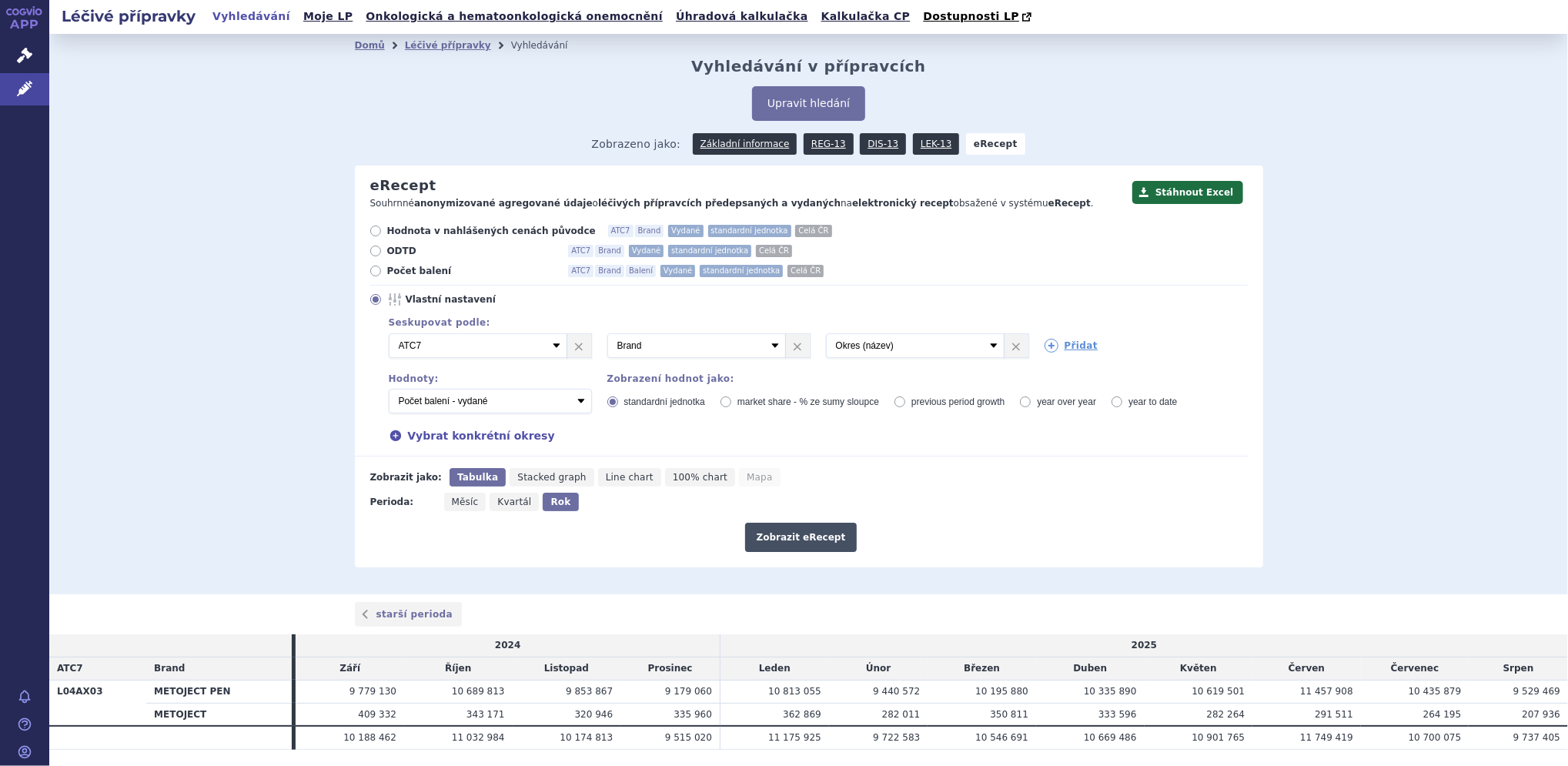
click at [792, 534] on button "Zobrazit eRecept" at bounding box center [801, 537] width 112 height 29
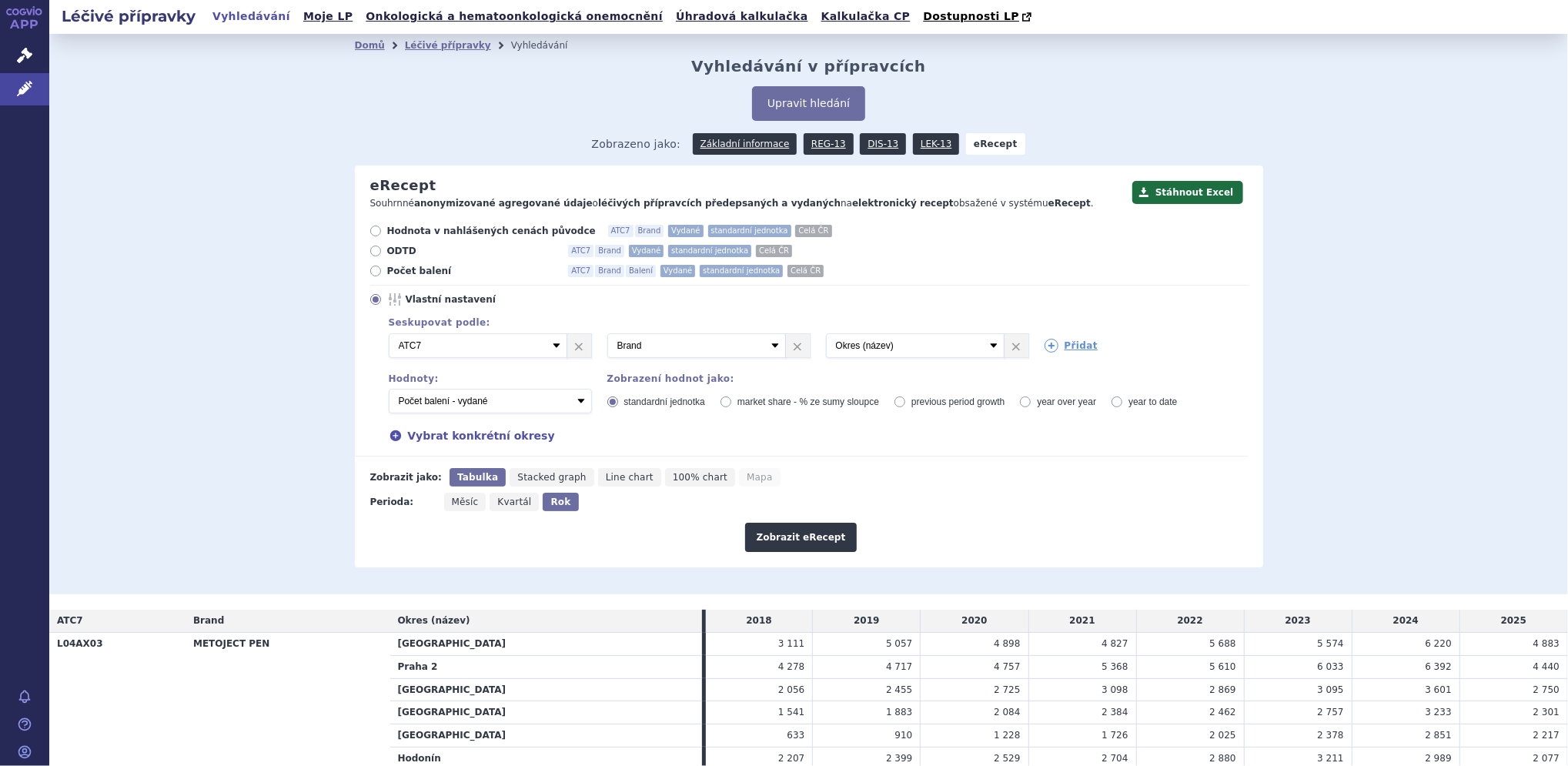
click at [1485, 416] on div "Domů Léčivé přípravky Vyhledávání Vyhledávání v přípravcích Upravit hledání ods…" at bounding box center [808, 314] width 1519 height 561
